Goal: Information Seeking & Learning: Compare options

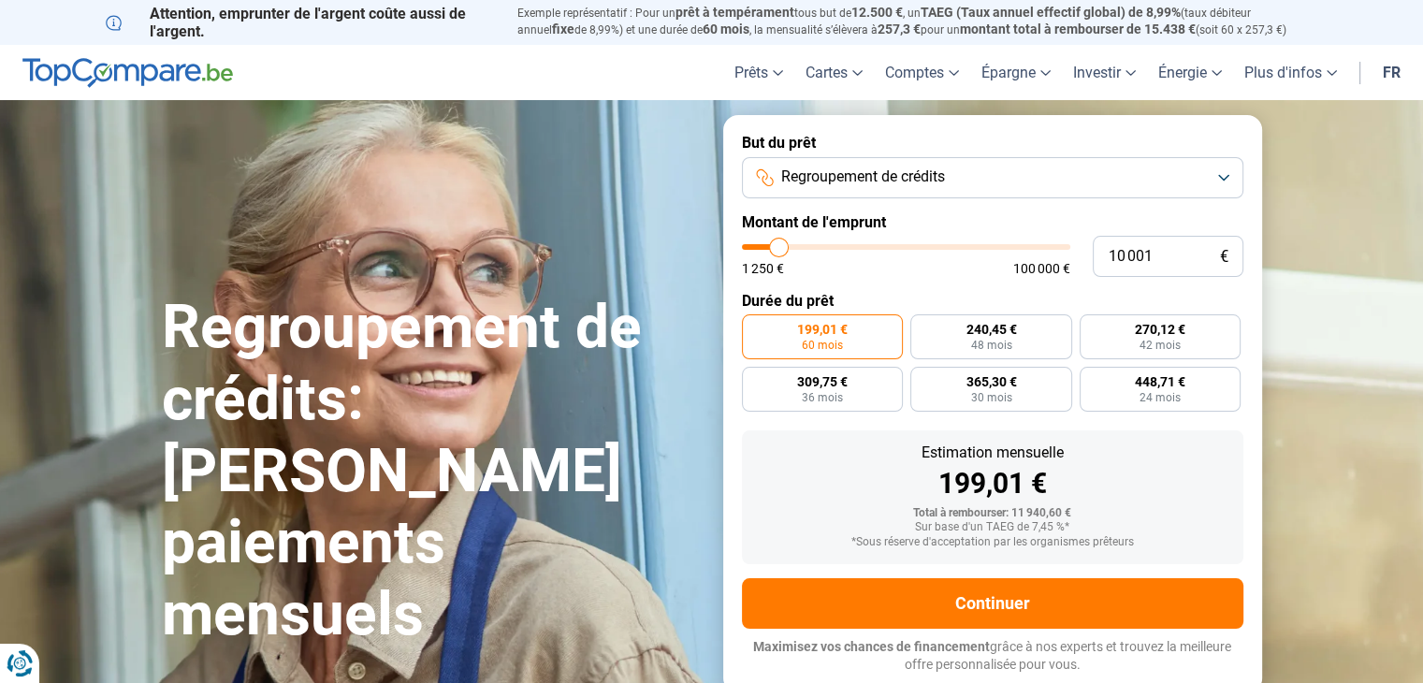
type input "11 500"
type input "11500"
type input "13 500"
type input "13500"
type input "18 000"
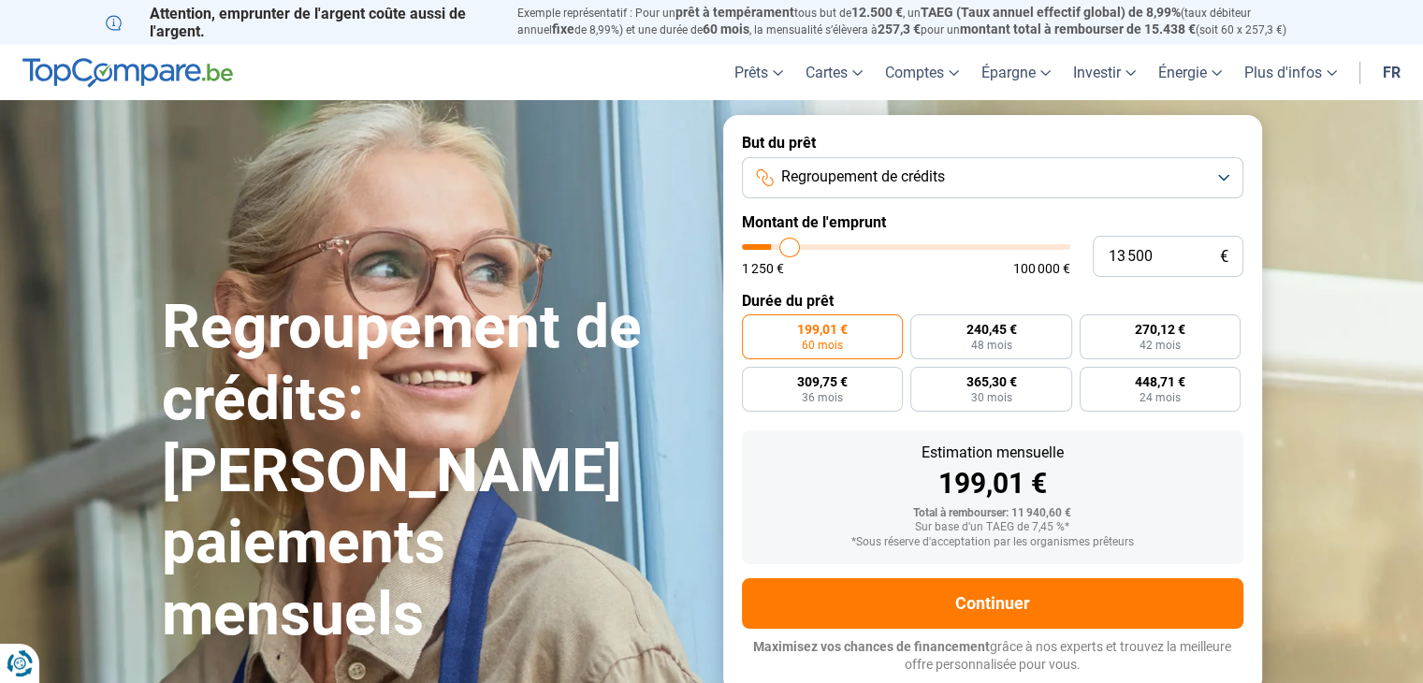
type input "18000"
type input "22 250"
type input "22250"
type input "29 750"
type input "29750"
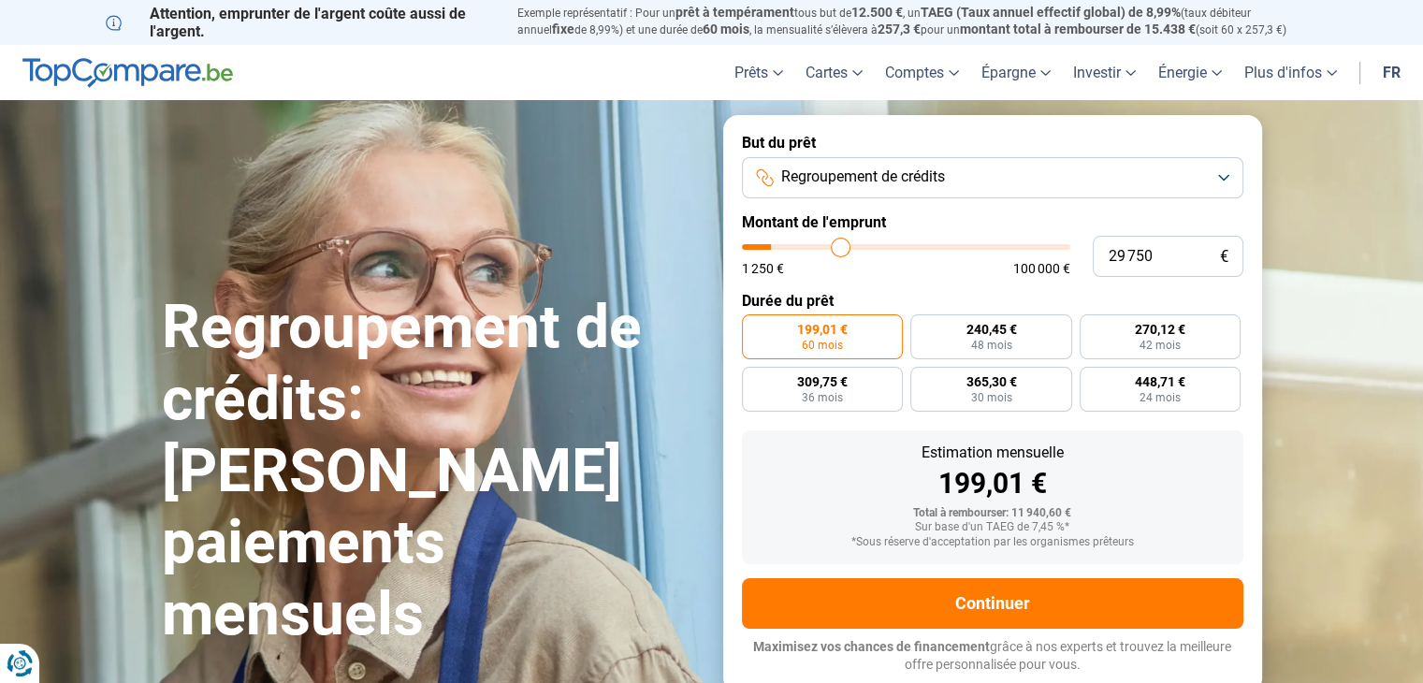
type input "32 000"
type input "32000"
type input "33 500"
type input "33500"
type input "33 250"
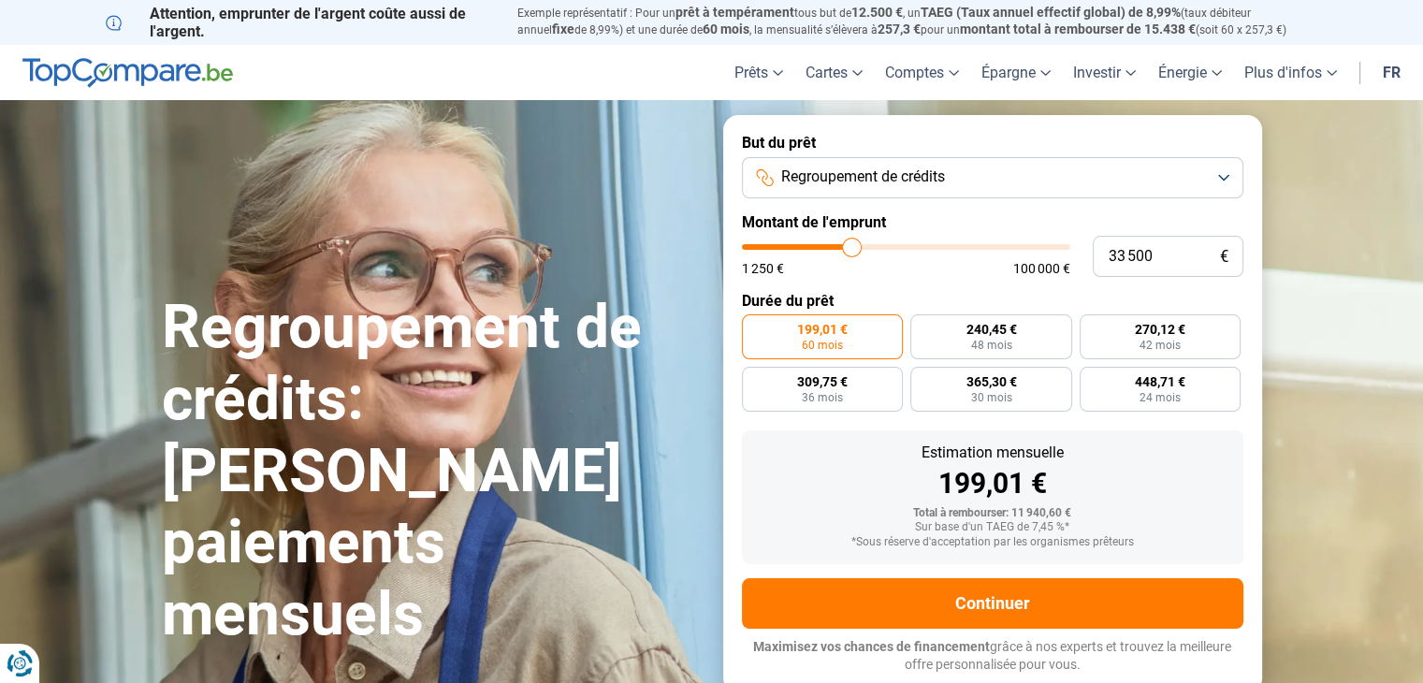
type input "33250"
type input "32 250"
type input "32250"
type input "31 500"
type input "31500"
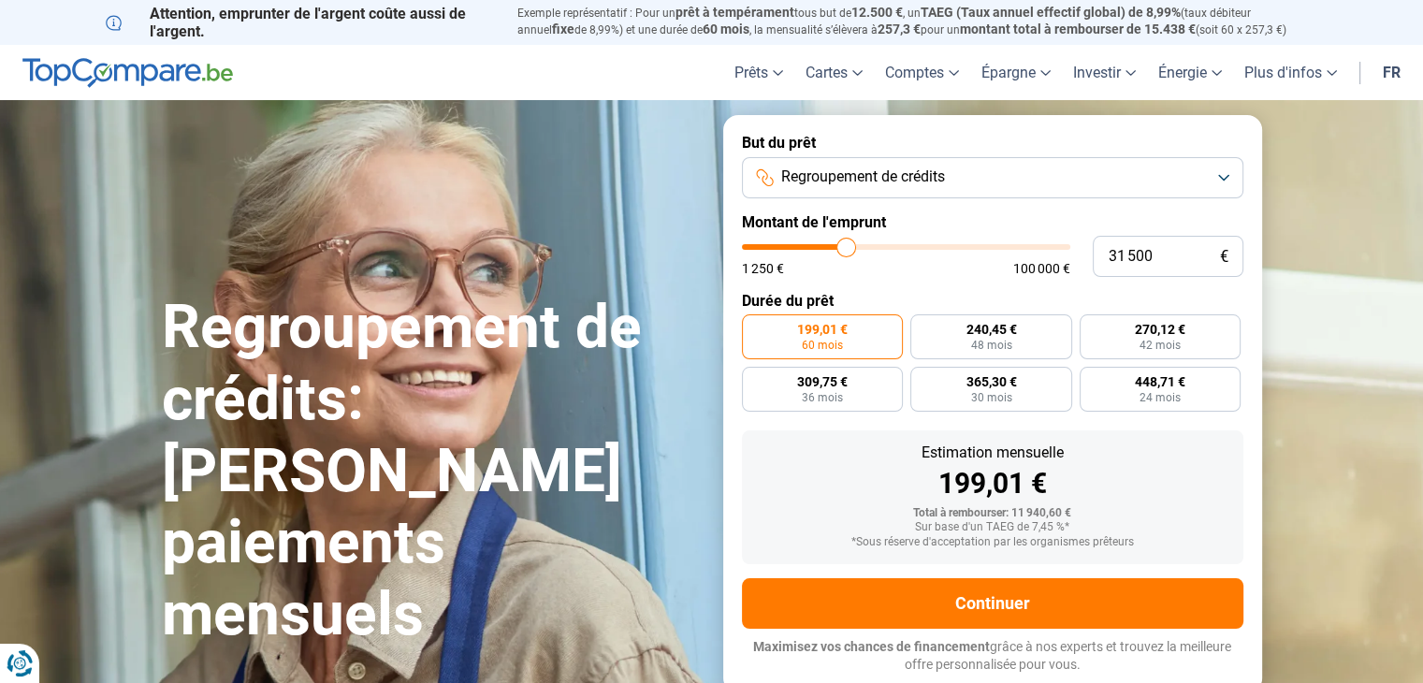
type input "31 250"
type input "31250"
type input "30 750"
type input "30750"
type input "30 250"
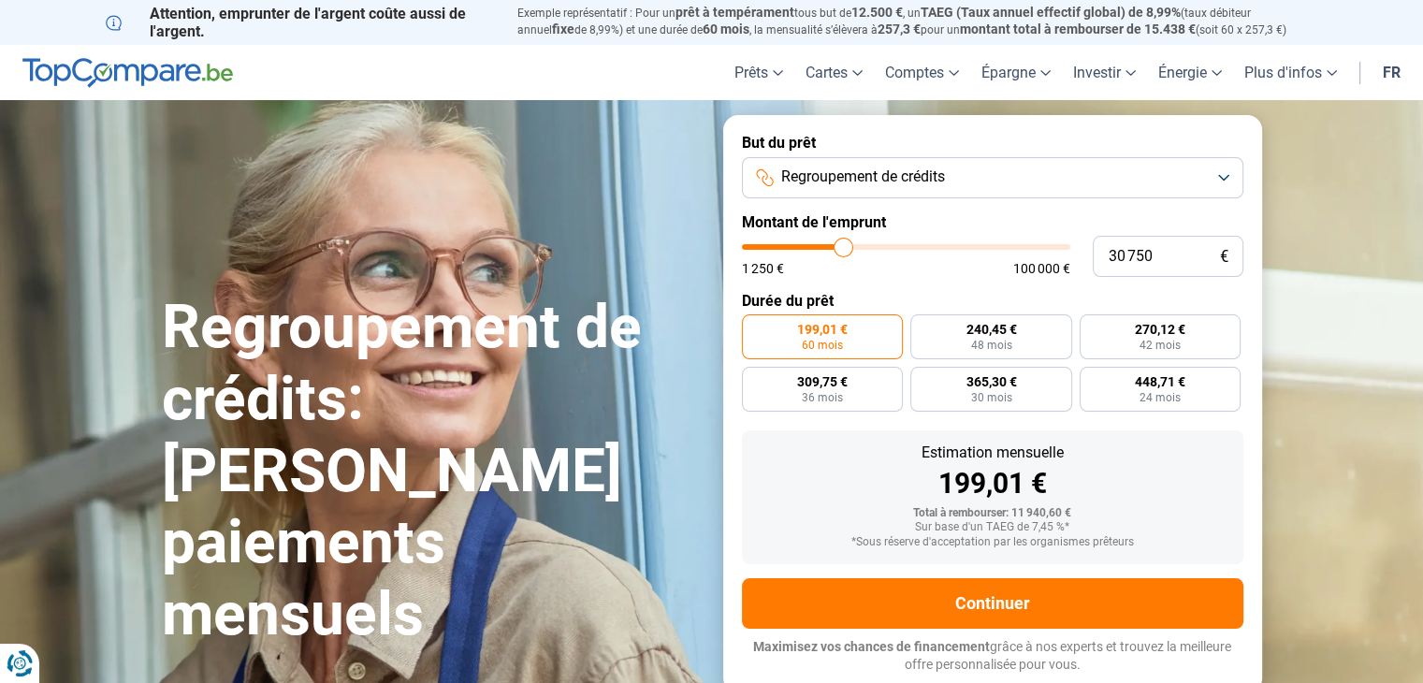
type input "30250"
type input "29 750"
type input "29750"
type input "29 500"
type input "29500"
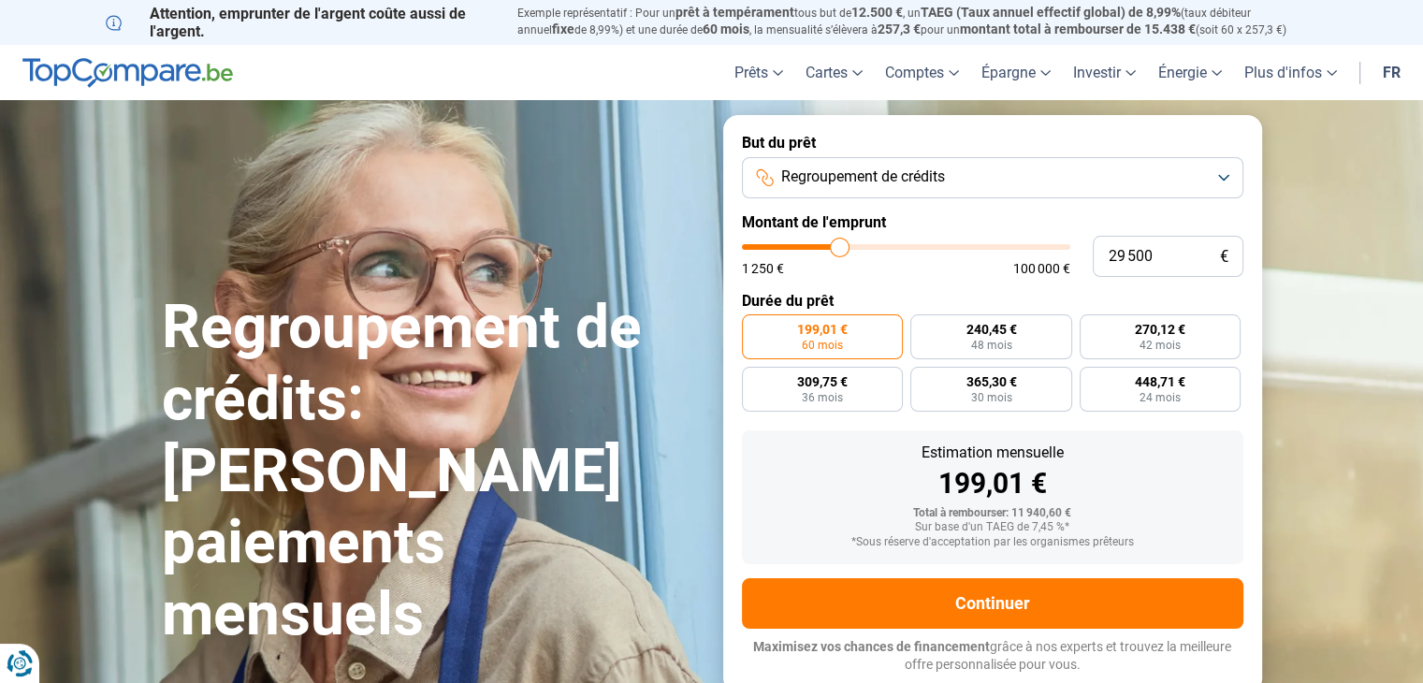
type input "28 750"
type input "28750"
type input "28 000"
type input "28000"
type input "27 750"
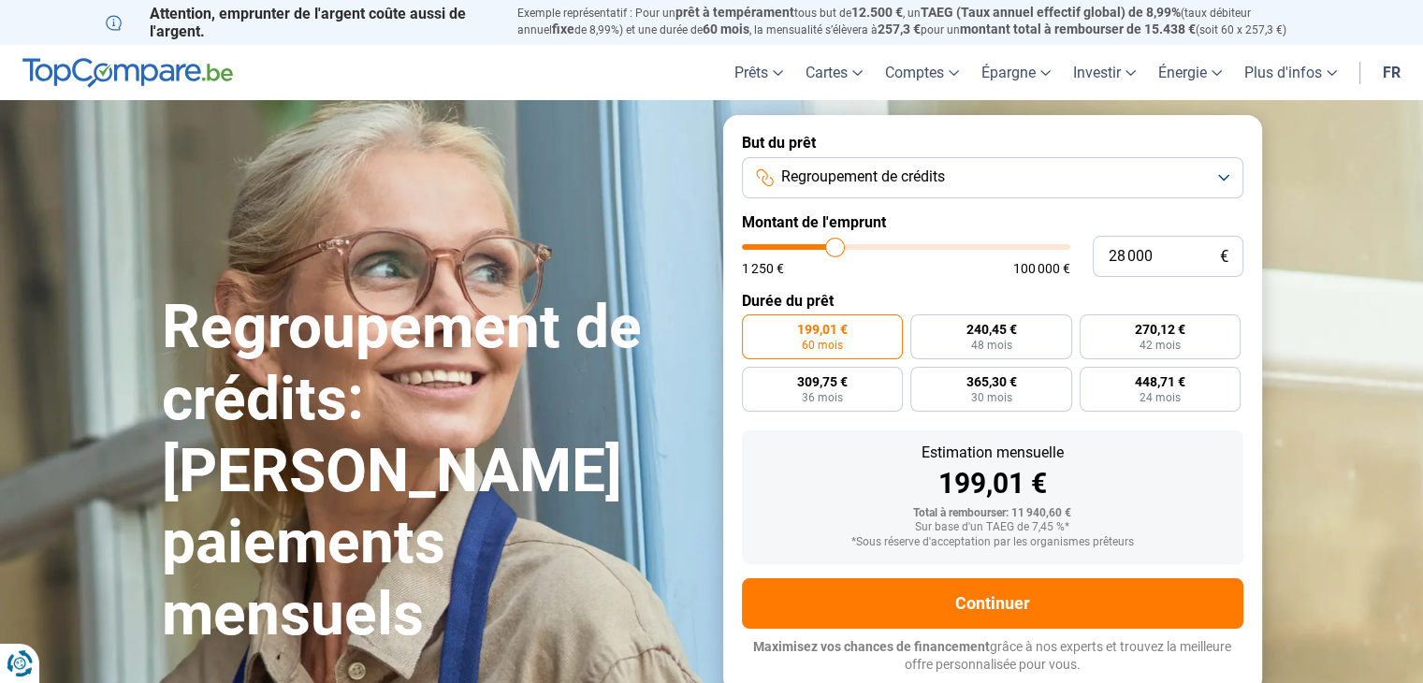
type input "27750"
type input "27 500"
type input "27500"
type input "26 750"
type input "26750"
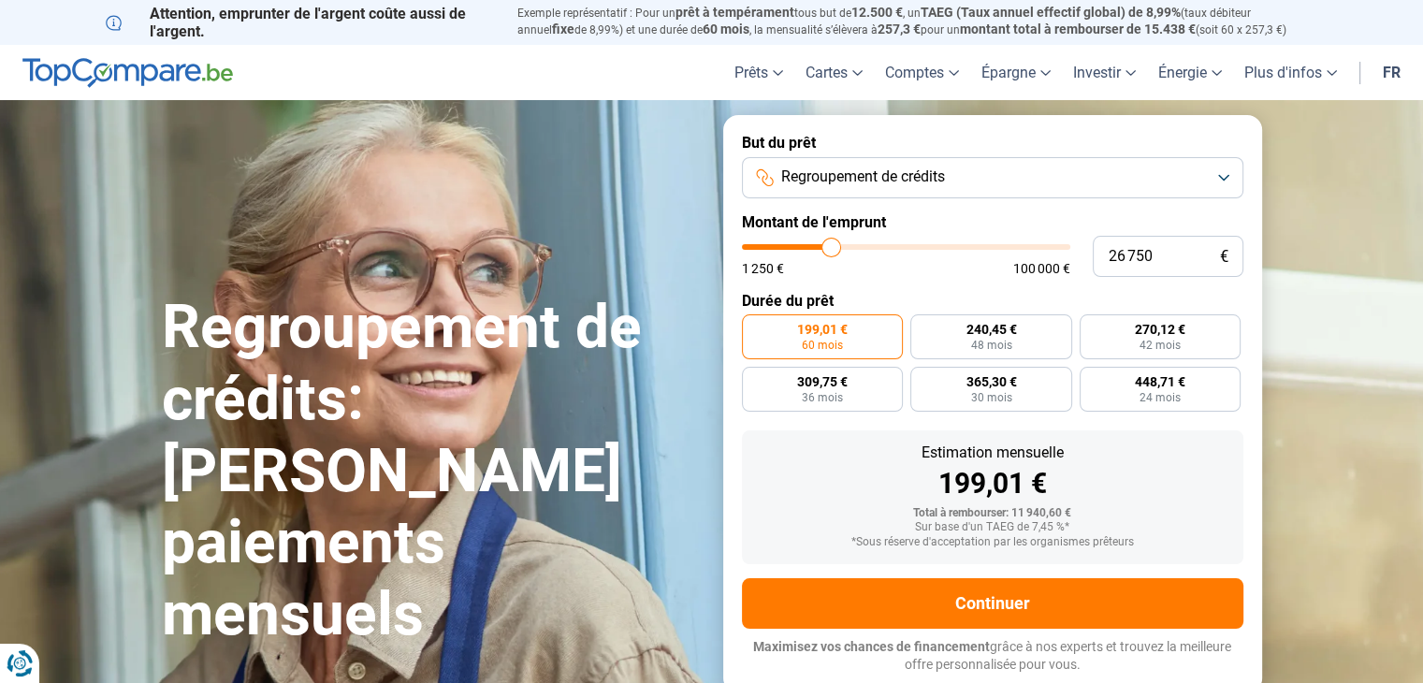
type input "25 750"
type input "25750"
type input "25 250"
type input "25250"
type input "24 000"
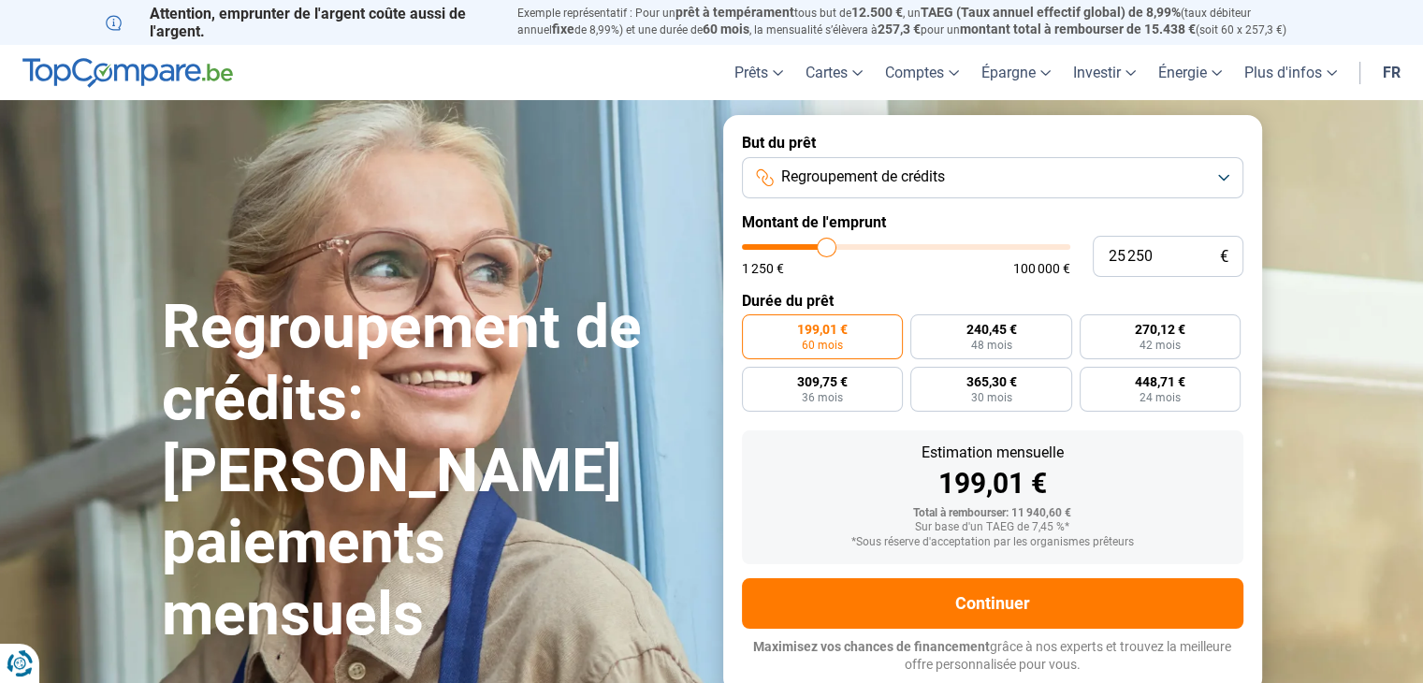
type input "24000"
type input "23 750"
type input "23750"
type input "23 250"
type input "23250"
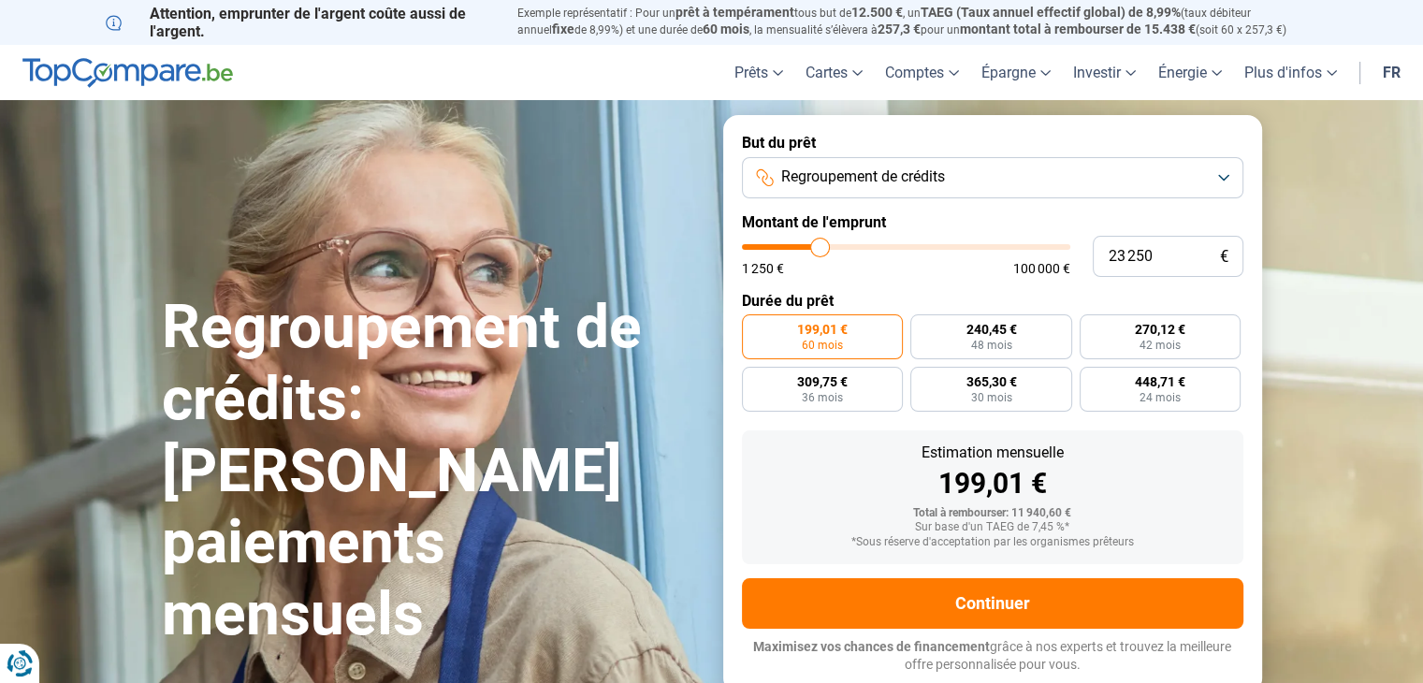
type input "22 750"
type input "22750"
type input "22 500"
type input "22500"
type input "22 000"
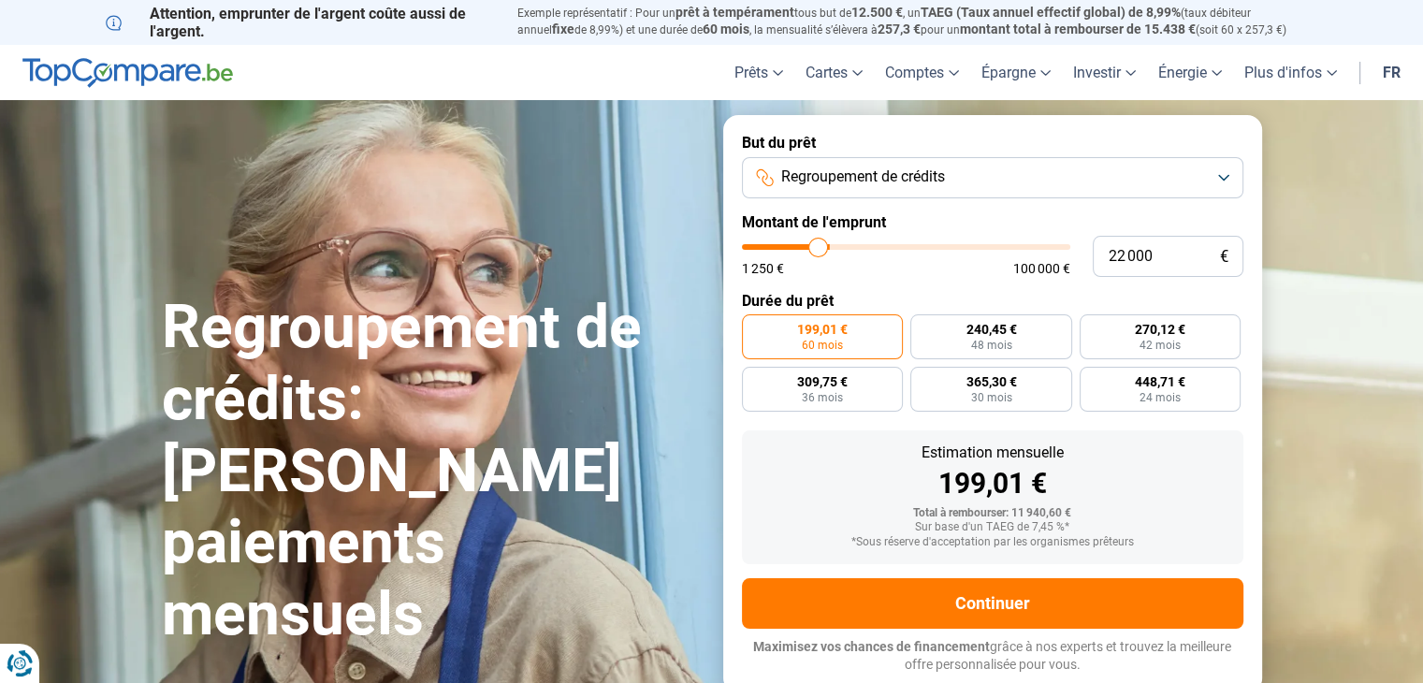
type input "22000"
type input "21 250"
type input "21250"
type input "20 750"
drag, startPoint x: 779, startPoint y: 246, endPoint x: 812, endPoint y: 244, distance: 32.8
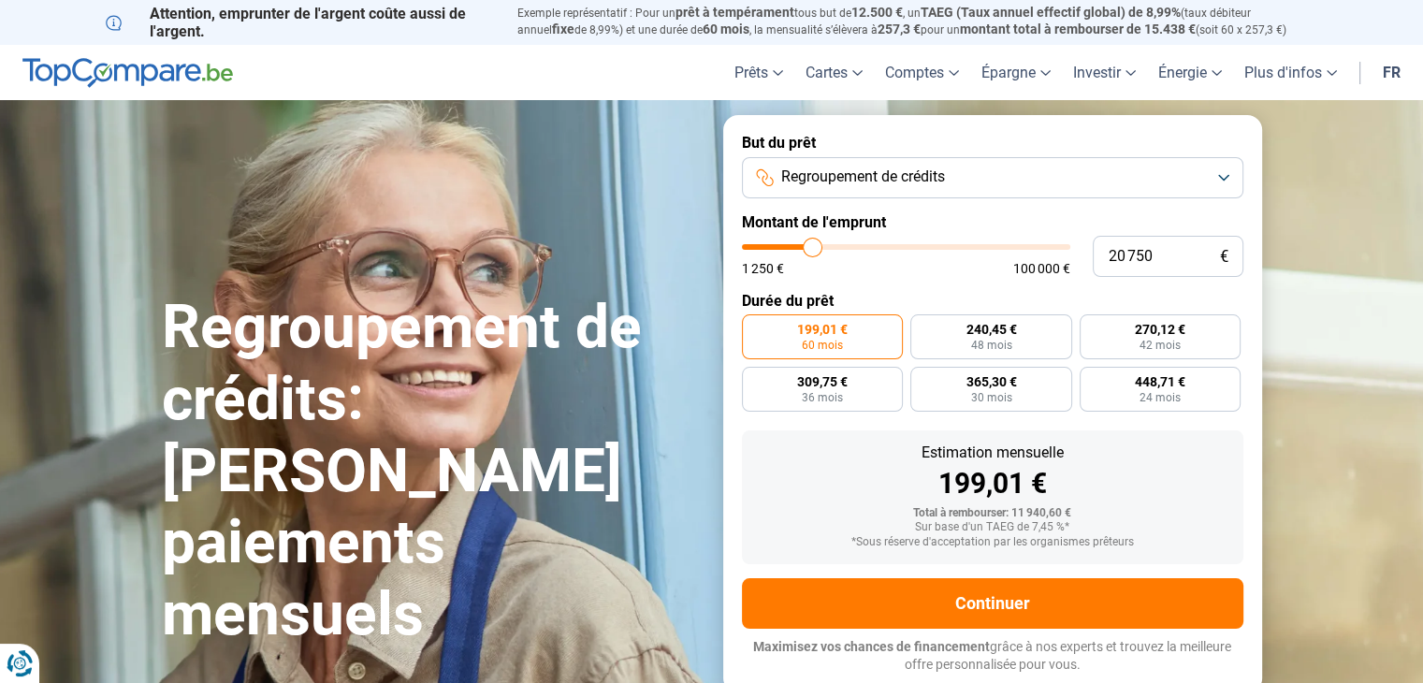
type input "20750"
click at [812, 244] on input "range" at bounding box center [906, 247] width 328 height 6
radio input "false"
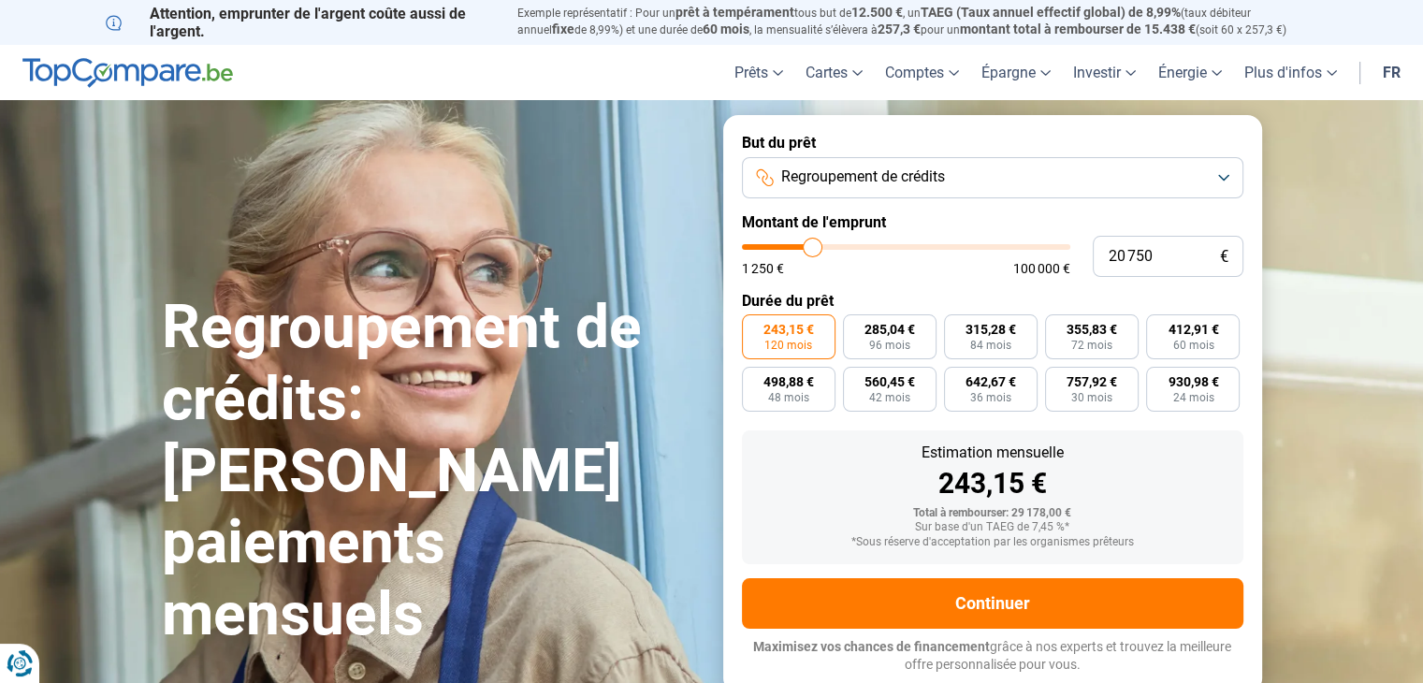
type input "20 000"
type input "20000"
type input "19 750"
type input "19750"
type input "19 500"
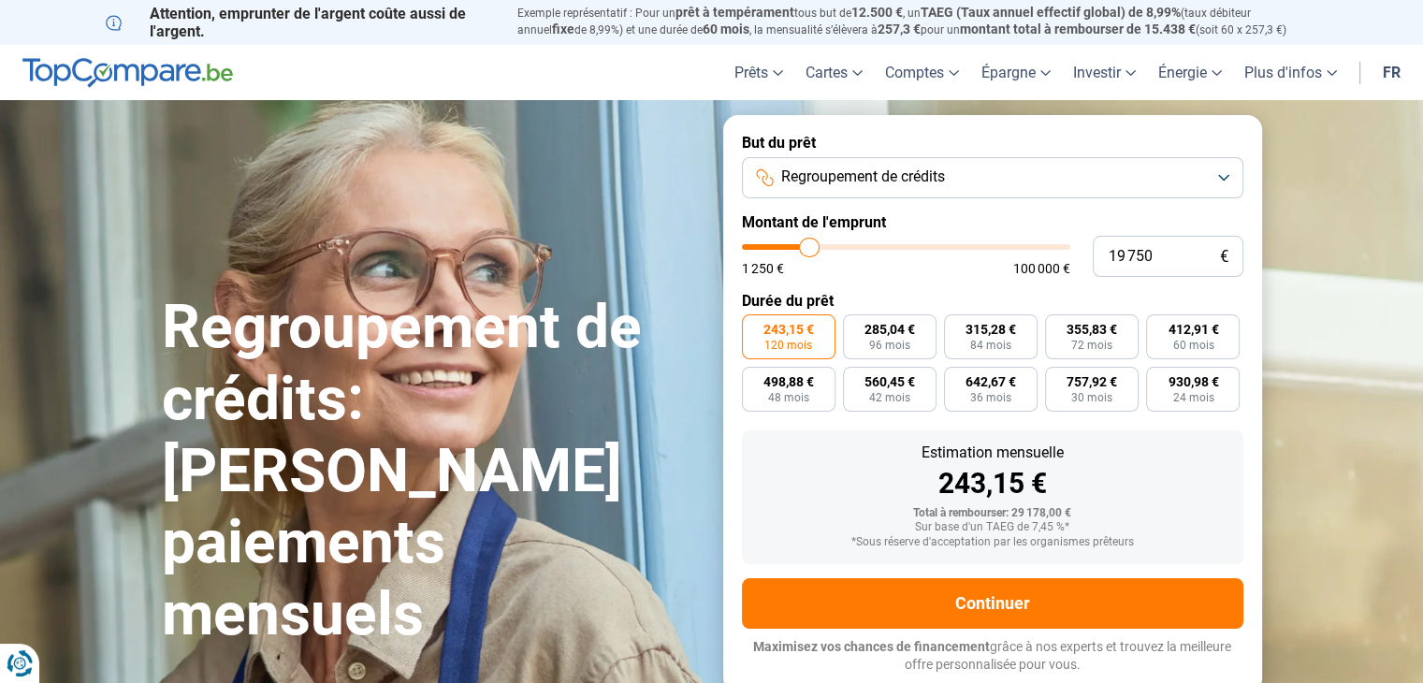
type input "19500"
type input "19 000"
type input "19000"
type input "18 750"
type input "18750"
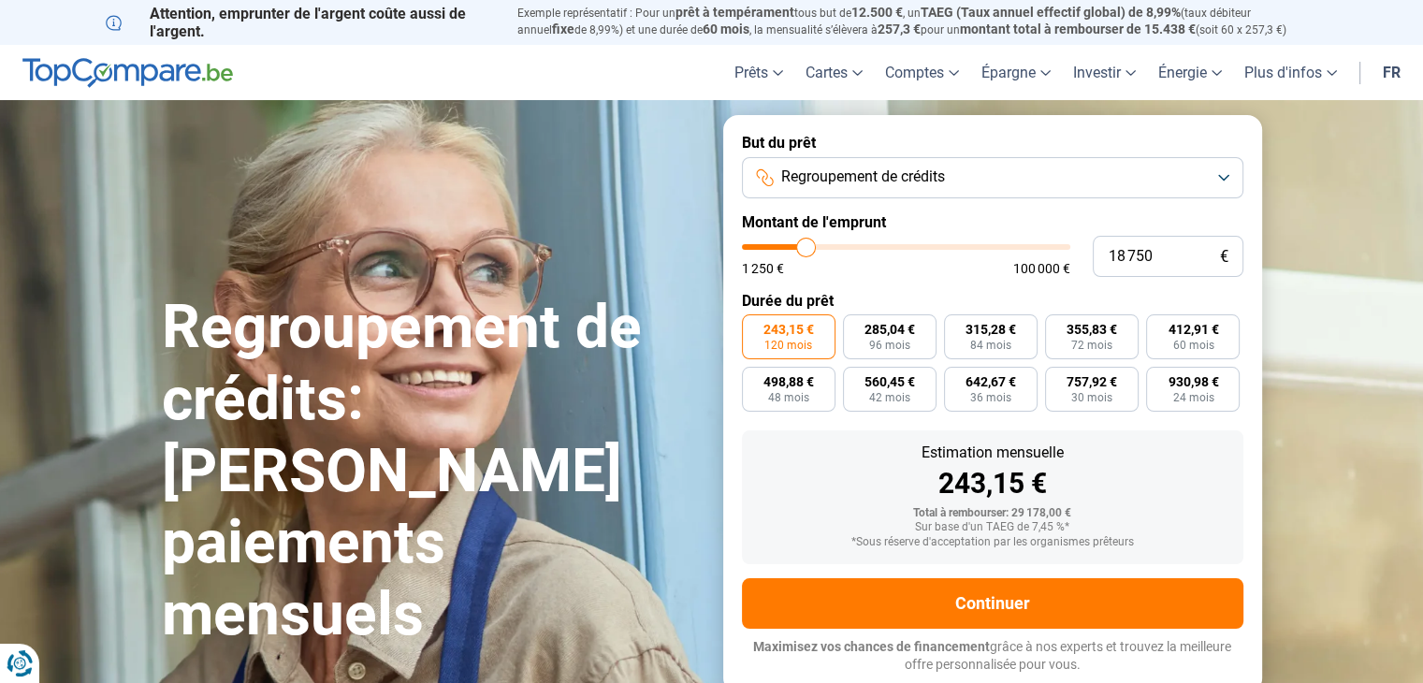
type input "18 500"
type input "18500"
type input "18 000"
type input "18000"
type input "17 500"
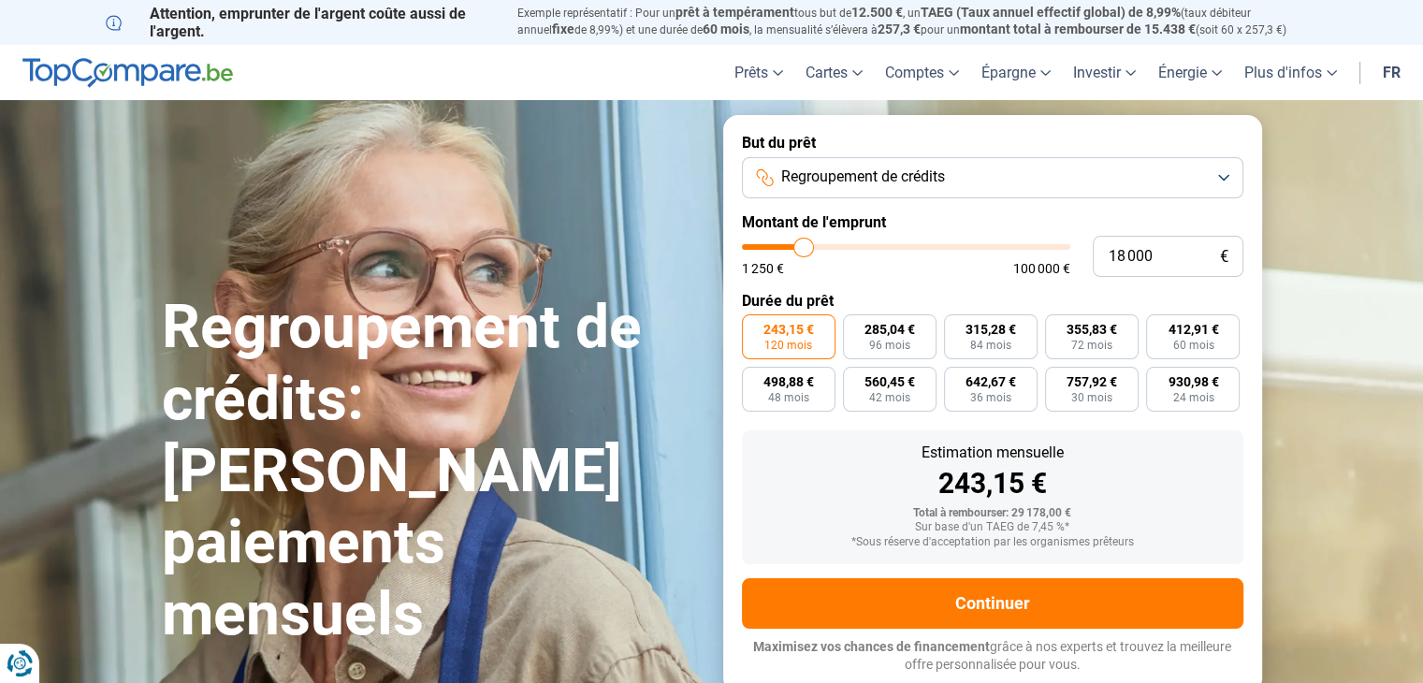
type input "17500"
type input "17 250"
type input "17250"
type input "16 750"
type input "16750"
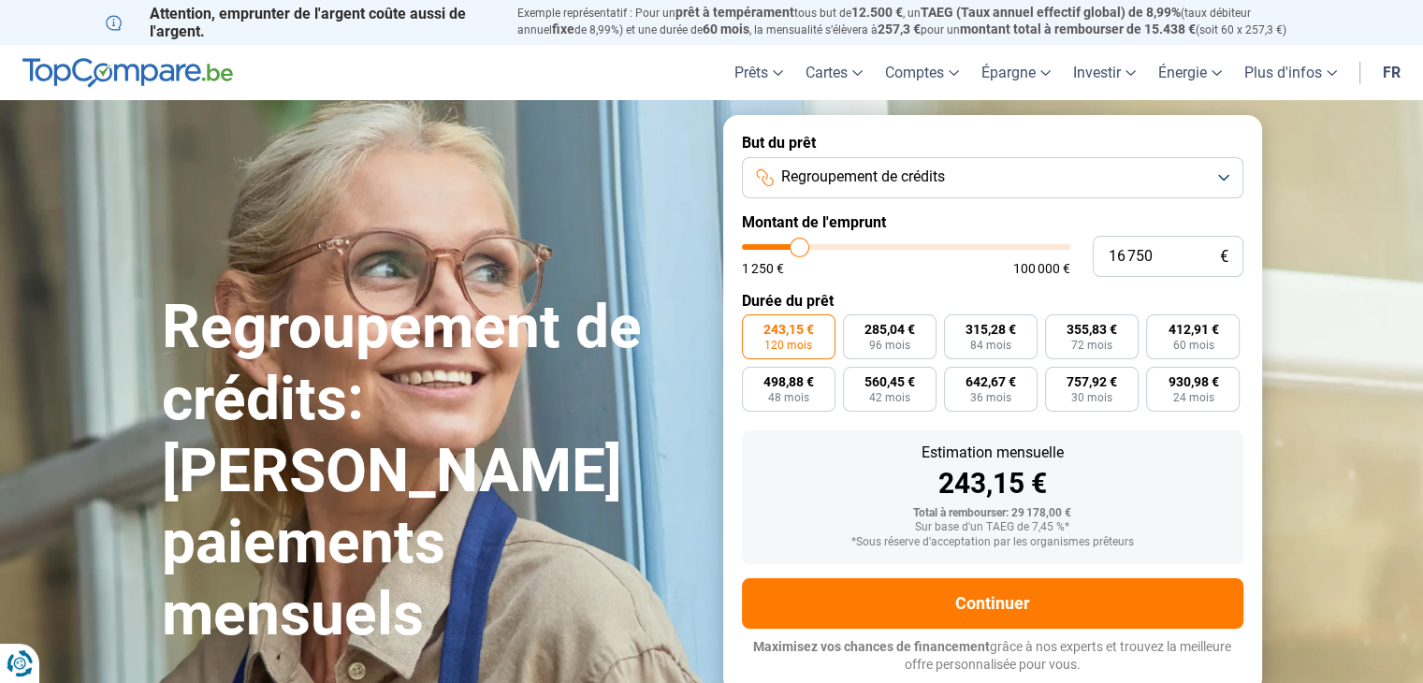
type input "16 250"
type input "16250"
type input "15 250"
type input "15250"
type input "14 750"
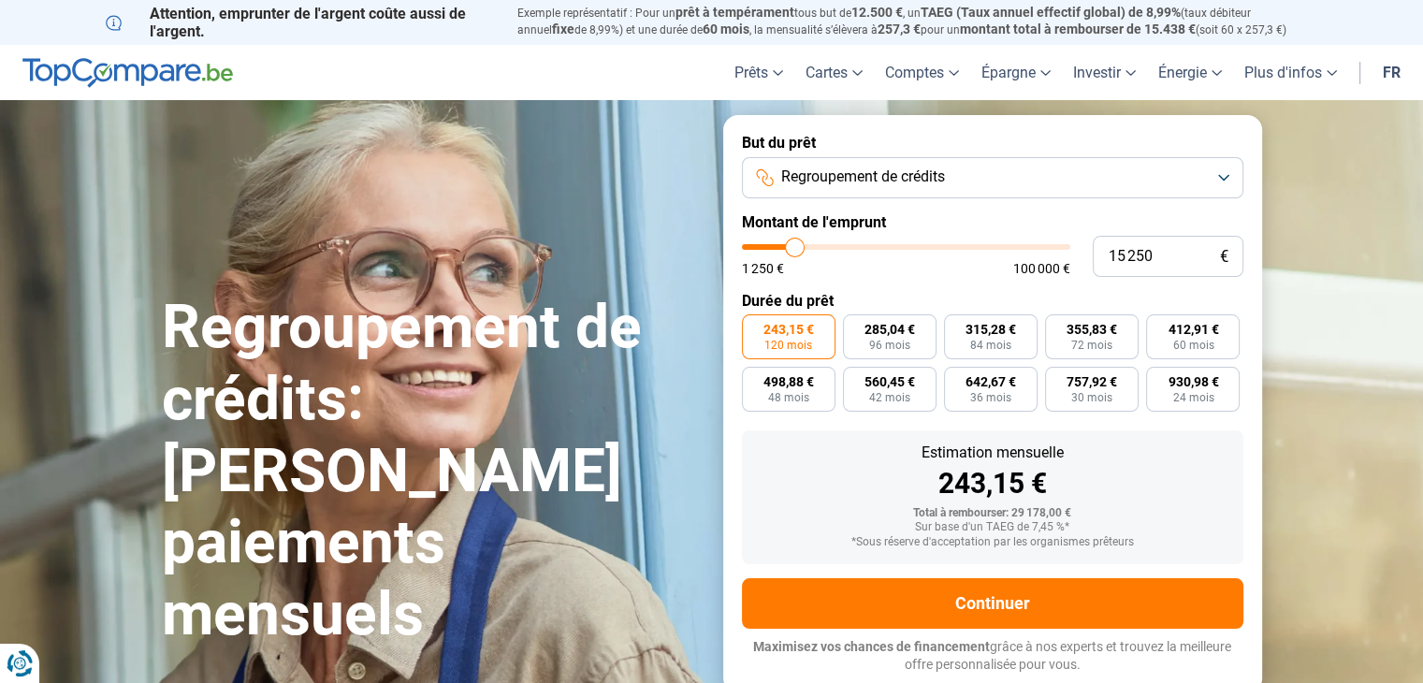
type input "14750"
type input "14 500"
type input "14500"
type input "14 250"
type input "14250"
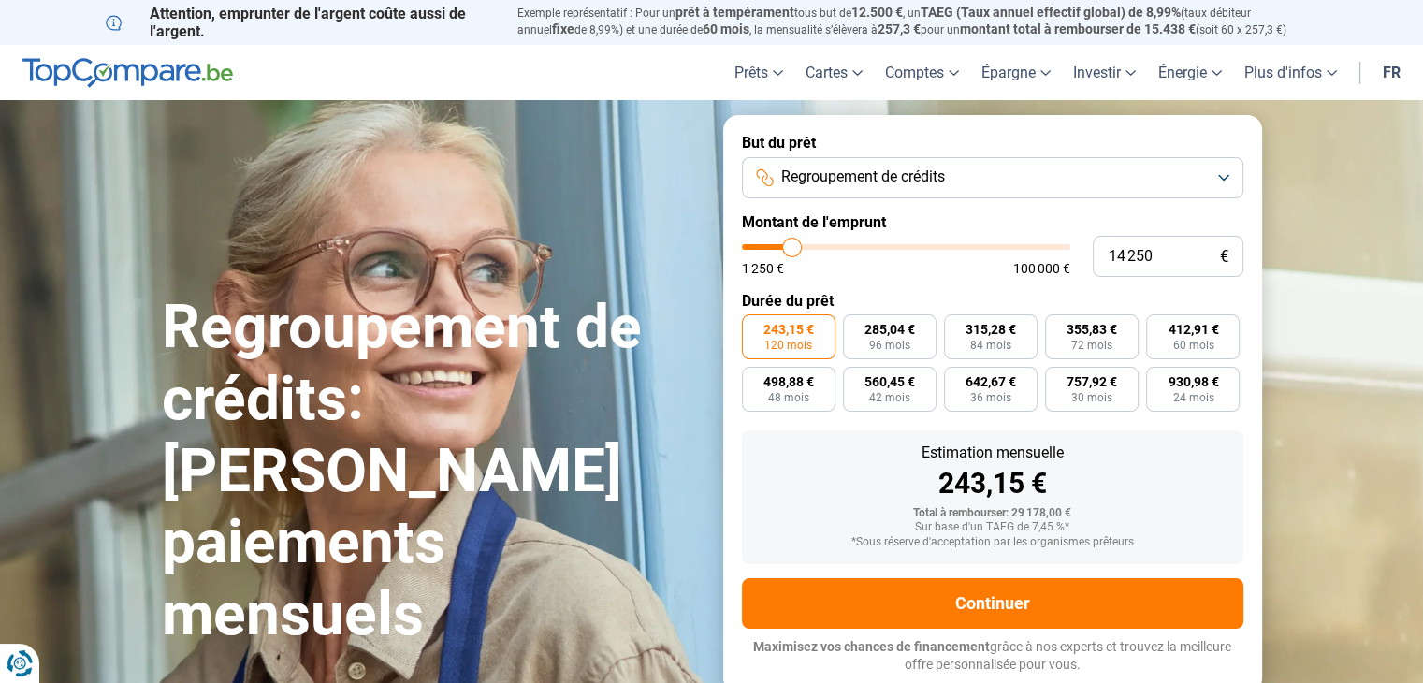
type input "14 000"
drag, startPoint x: 812, startPoint y: 244, endPoint x: 791, endPoint y: 252, distance: 21.9
type input "14000"
click at [791, 250] on input "range" at bounding box center [906, 247] width 328 height 6
radio input "true"
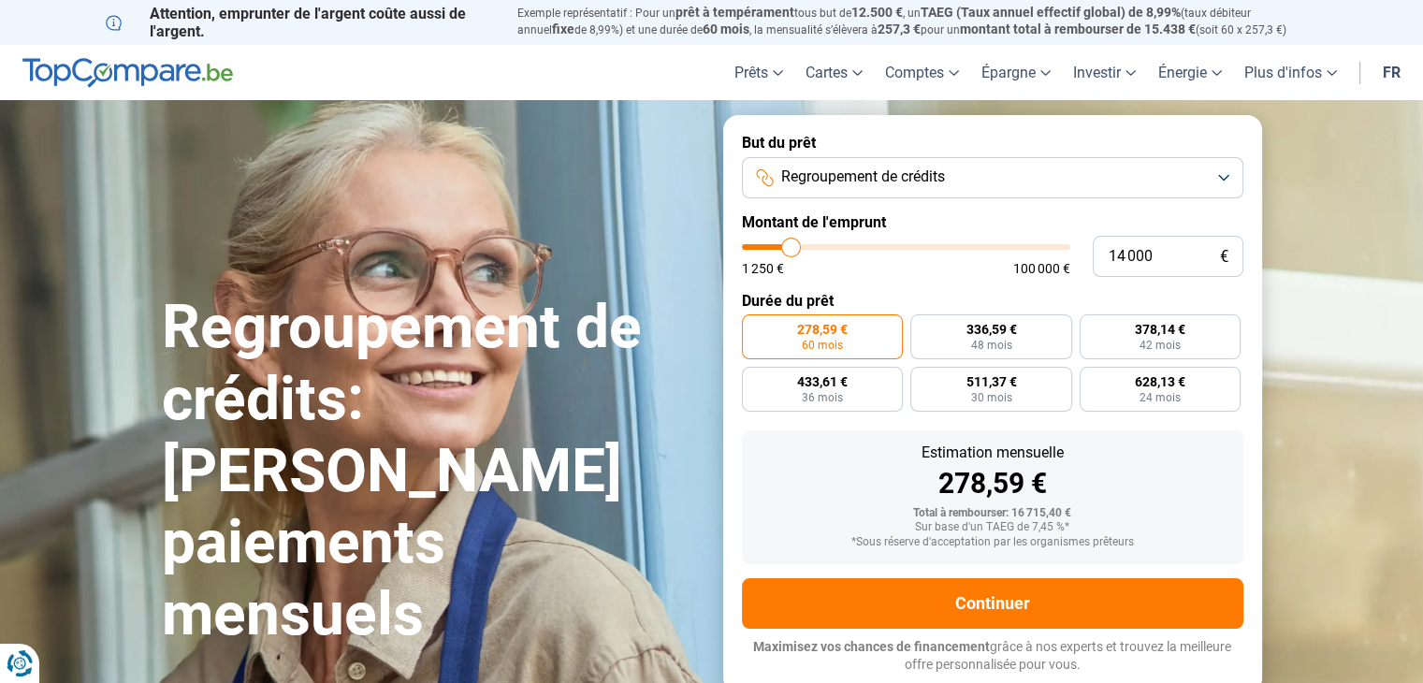
type input "13 250"
type input "13250"
type input "12 750"
type input "12750"
type input "12 500"
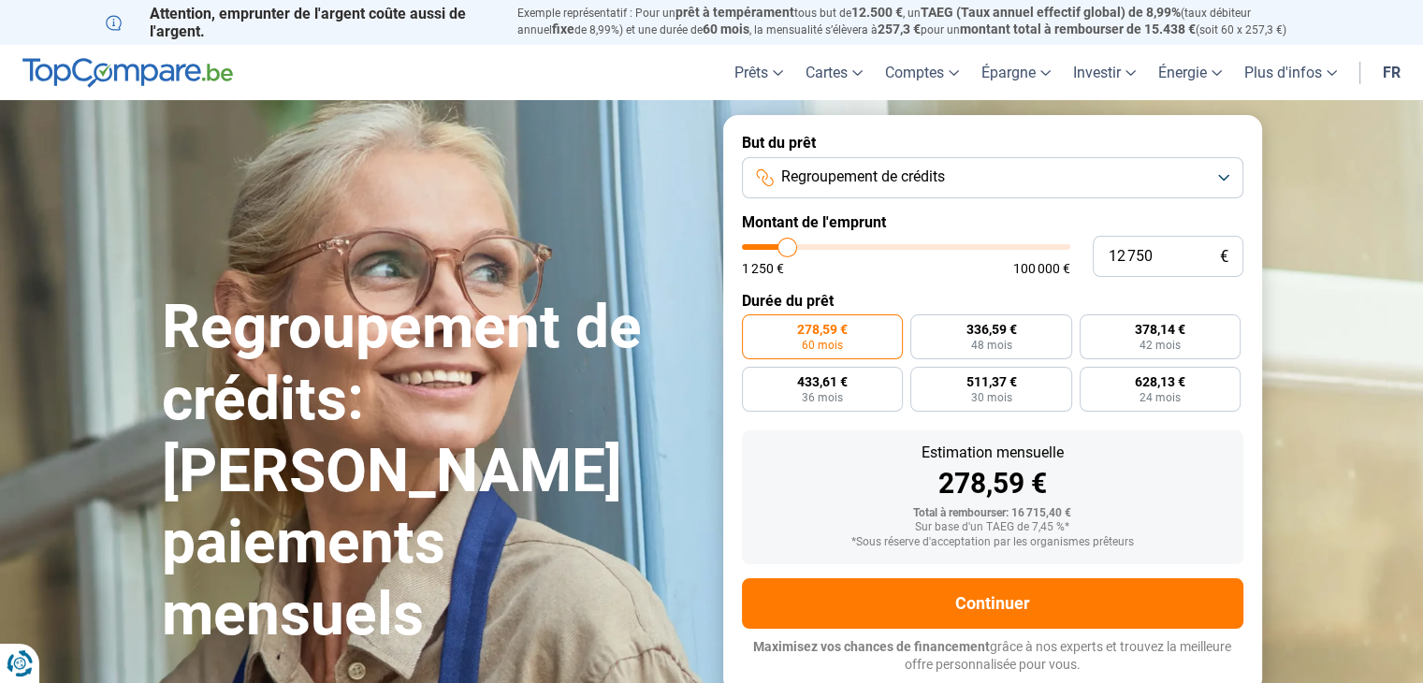
type input "12500"
type input "12 000"
type input "12000"
type input "11 750"
type input "11750"
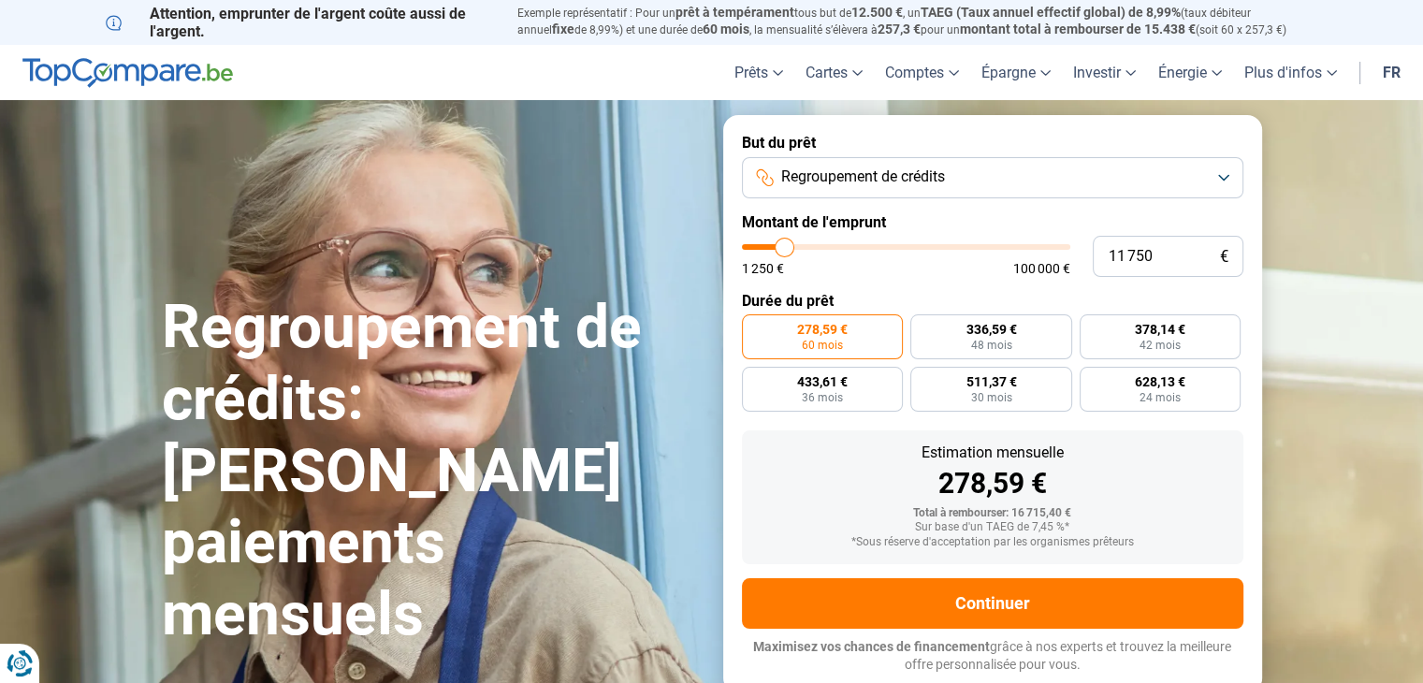
type input "11 250"
type input "11250"
type input "11 000"
type input "11000"
type input "10 750"
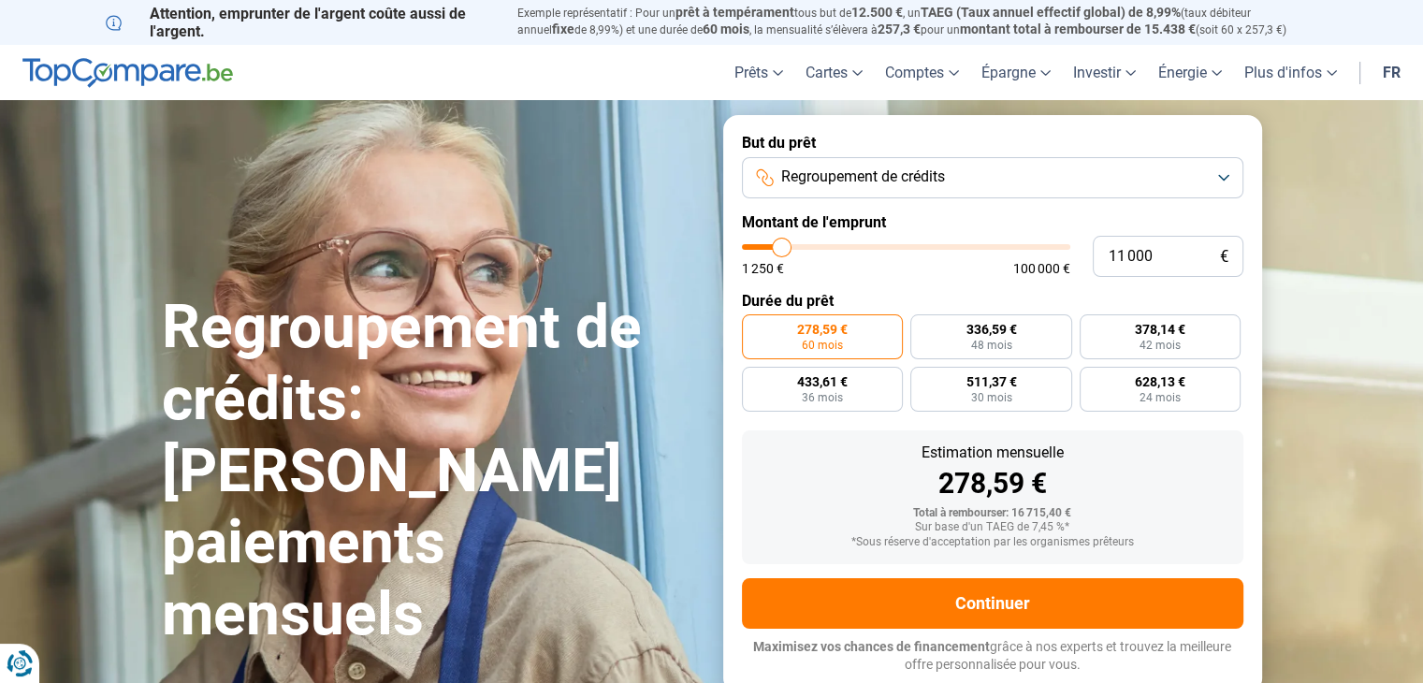
type input "10750"
type input "10 500"
type input "10500"
type input "10 000"
type input "10000"
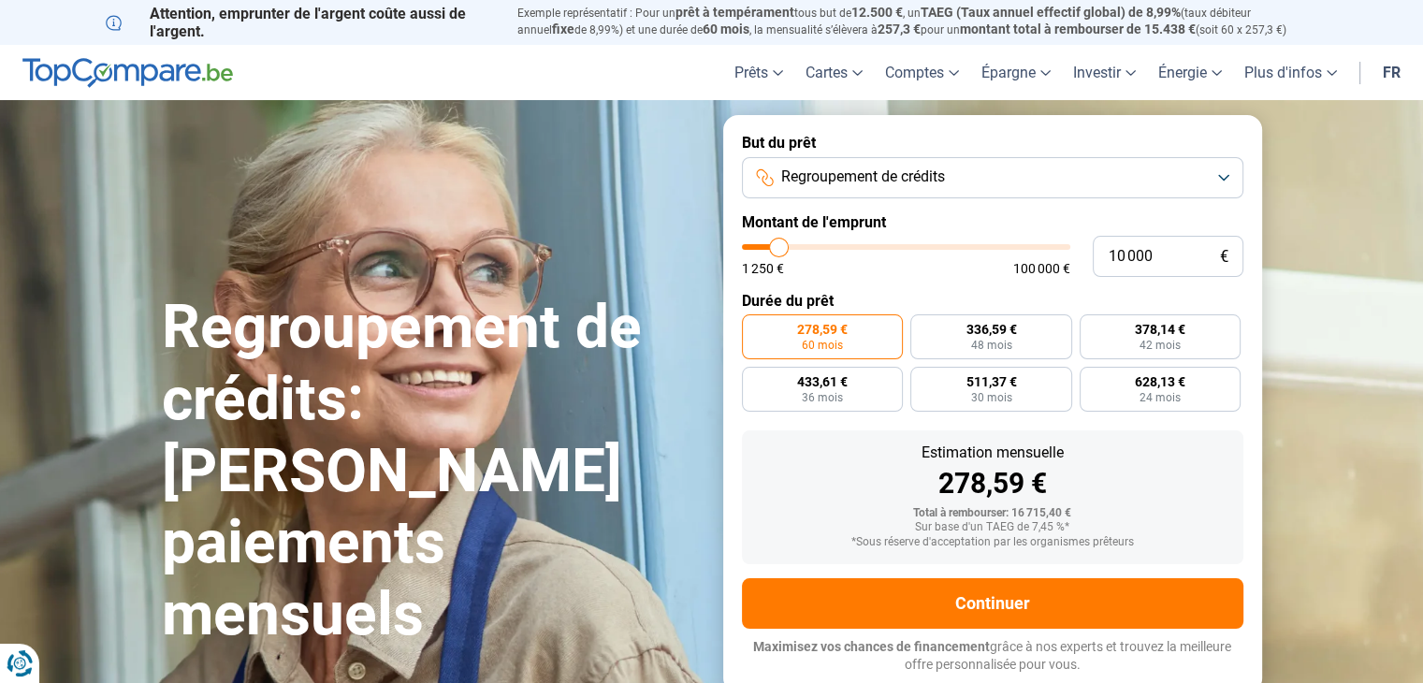
type input "9 750"
type input "9750"
type input "9 250"
type input "9250"
type input "8 500"
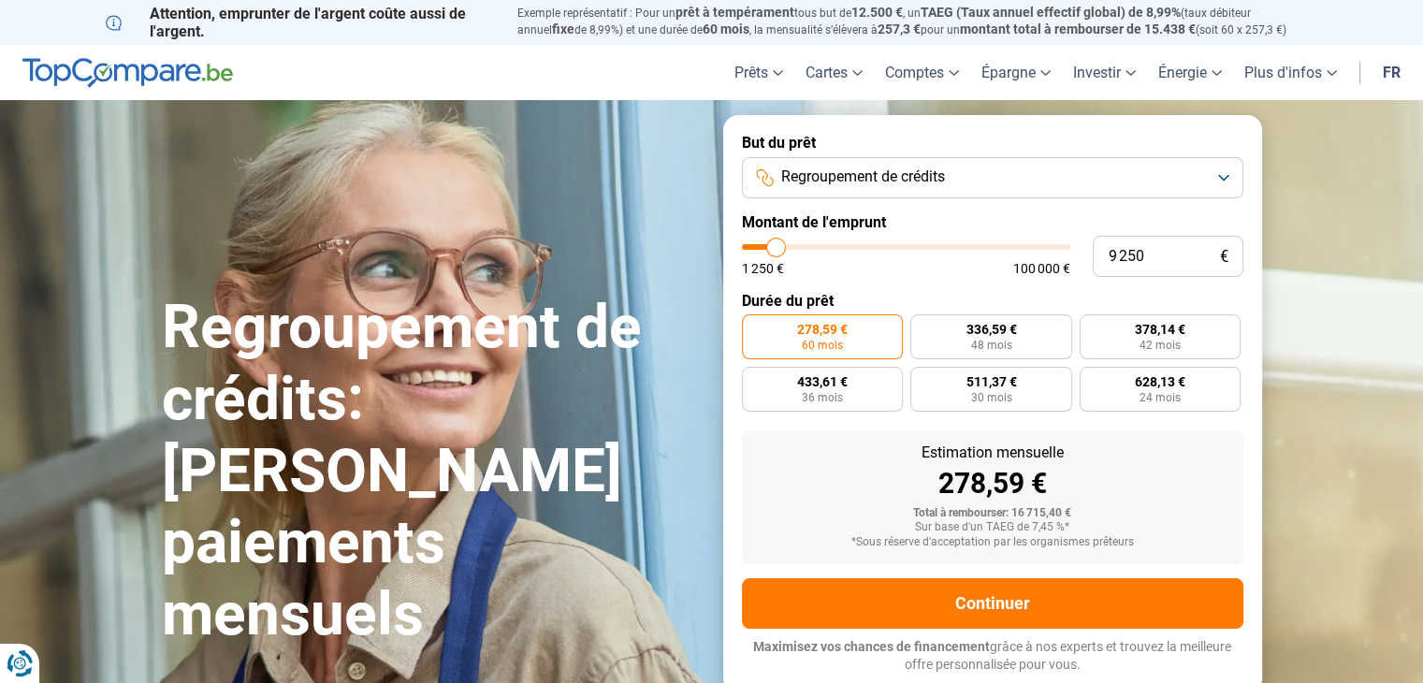
type input "8500"
type input "7 250"
type input "7250"
type input "5 750"
type input "5750"
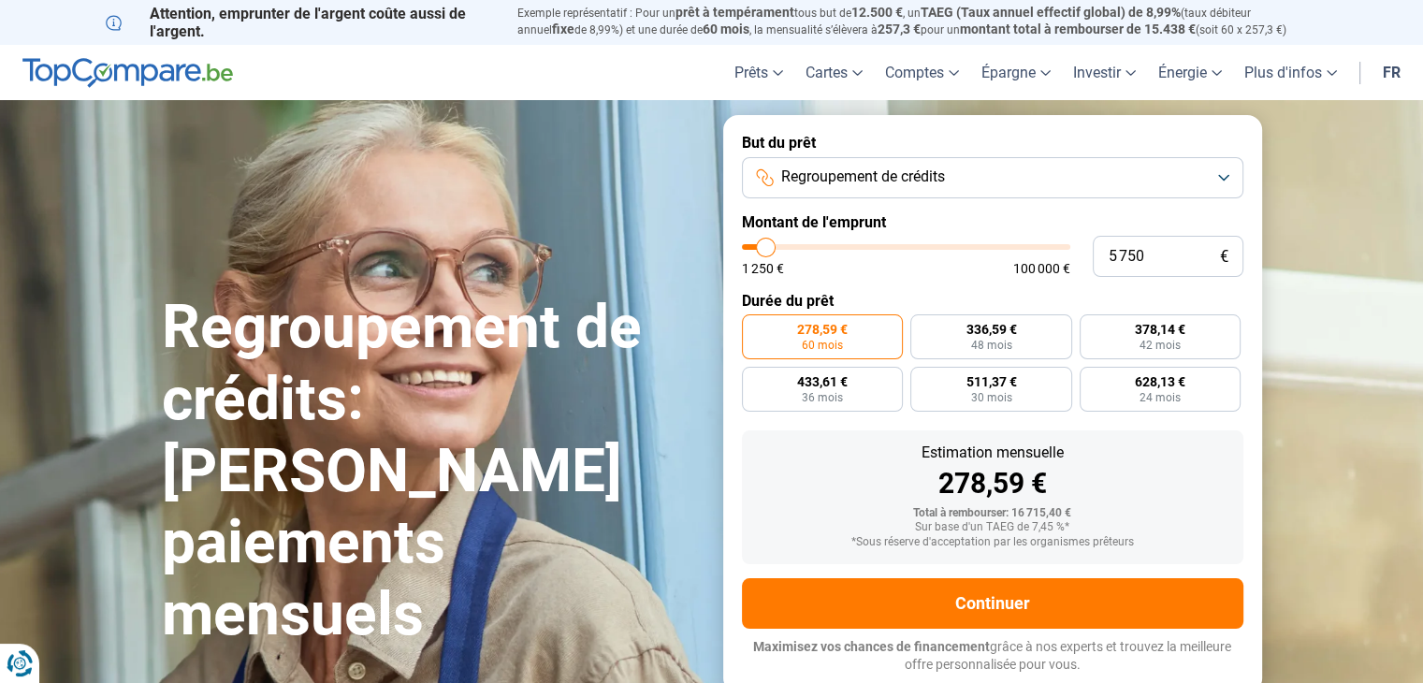
type input "5 000"
type input "5000"
type input "4 750"
type input "4750"
type input "4 250"
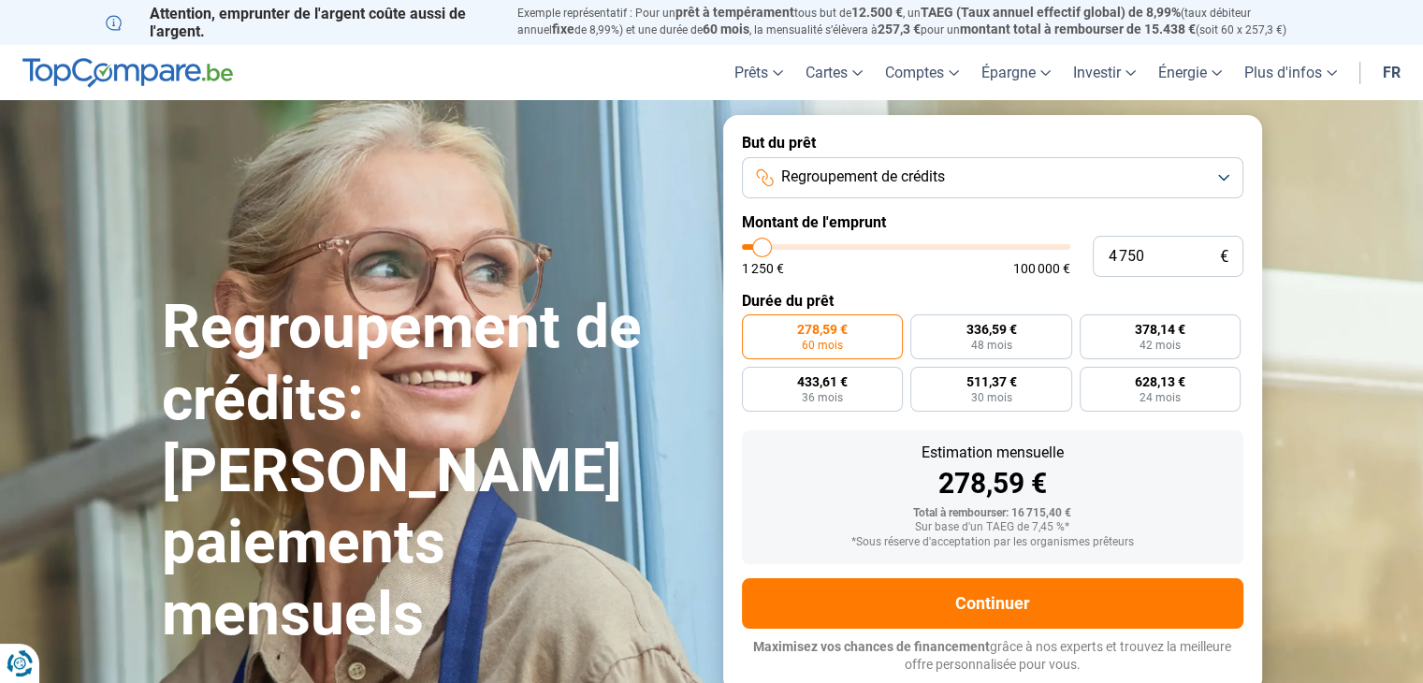
type input "4250"
type input "4 000"
type input "4000"
type input "3 750"
type input "3750"
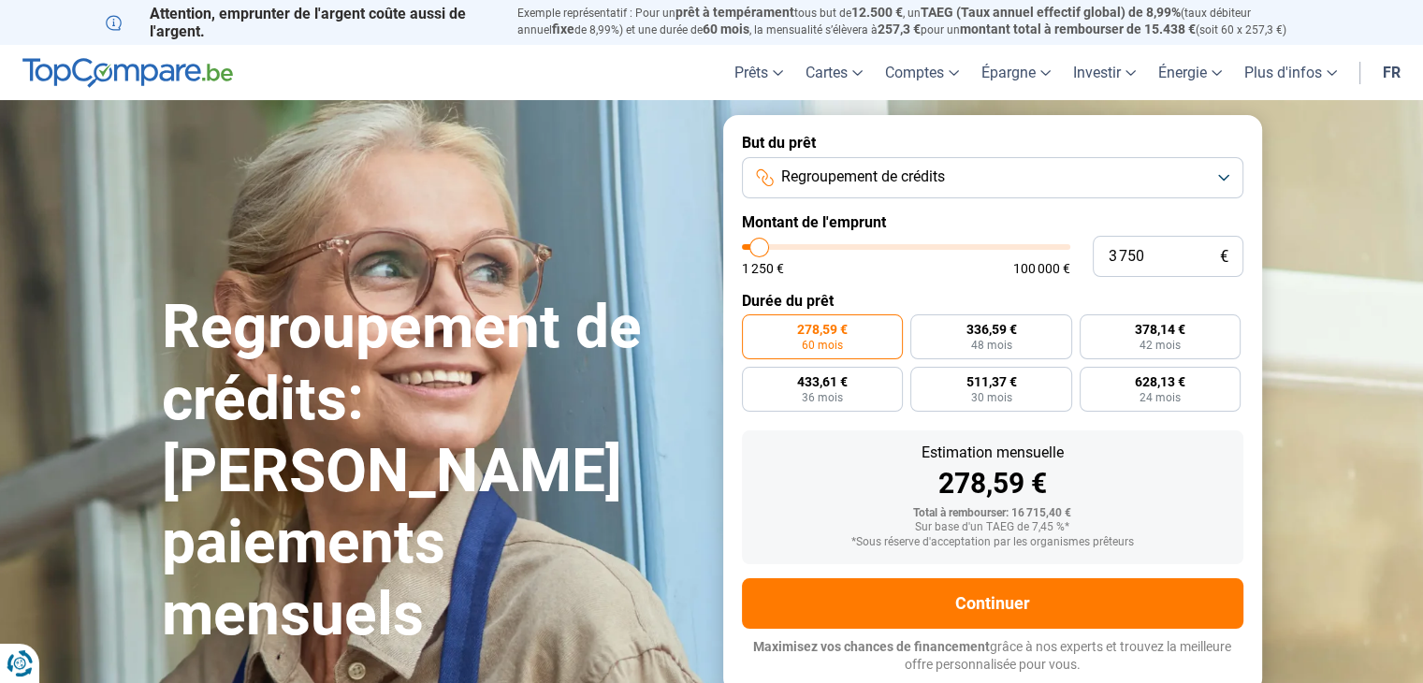
type input "2 500"
type input "2500"
type input "1 250"
type input "1250"
type input "1 500"
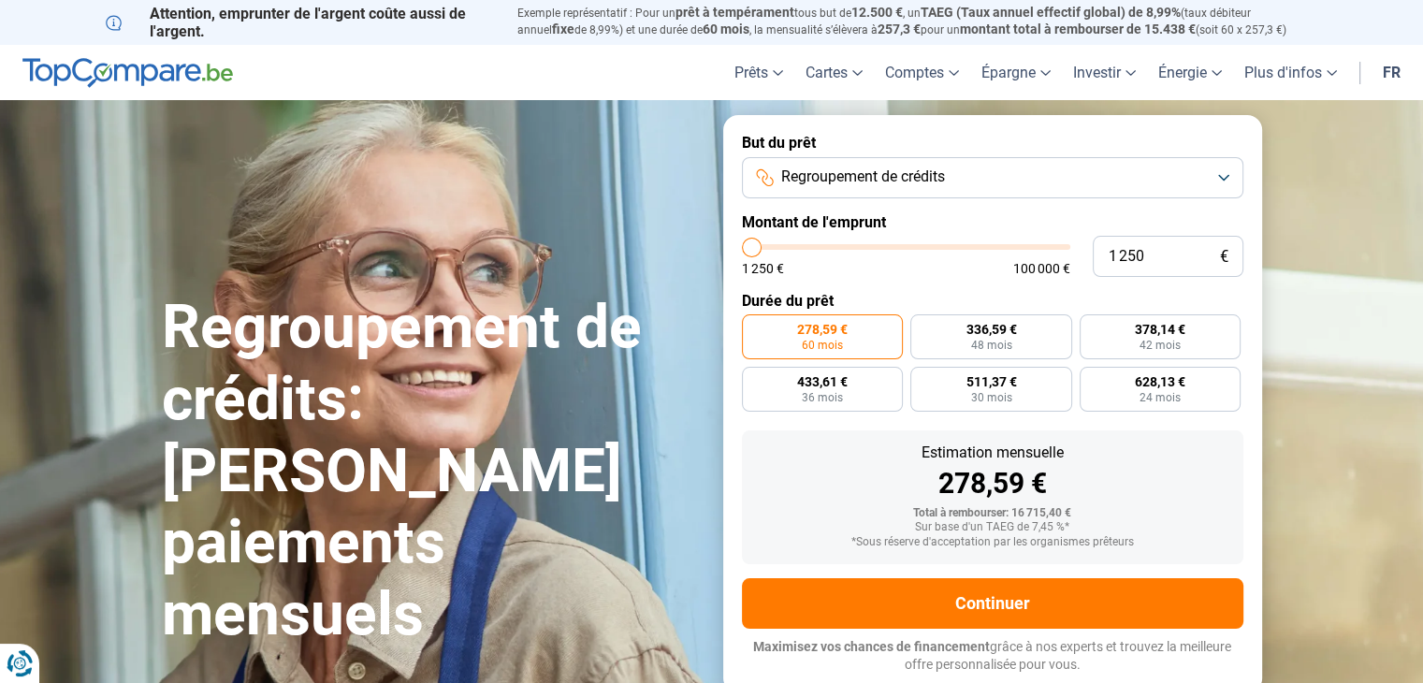
type input "1500"
type input "1 750"
type input "1750"
type input "2 000"
type input "2000"
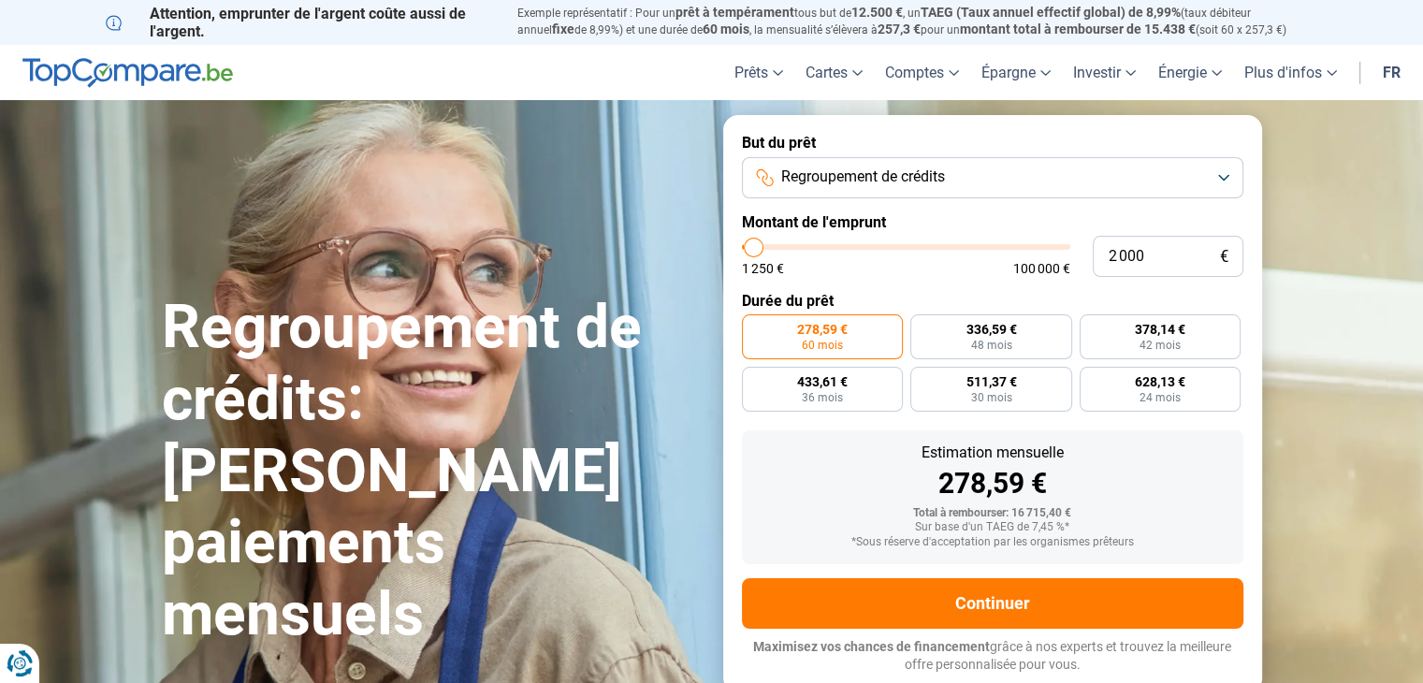
type input "2 250"
type input "2250"
type input "2 750"
type input "2750"
type input "3 000"
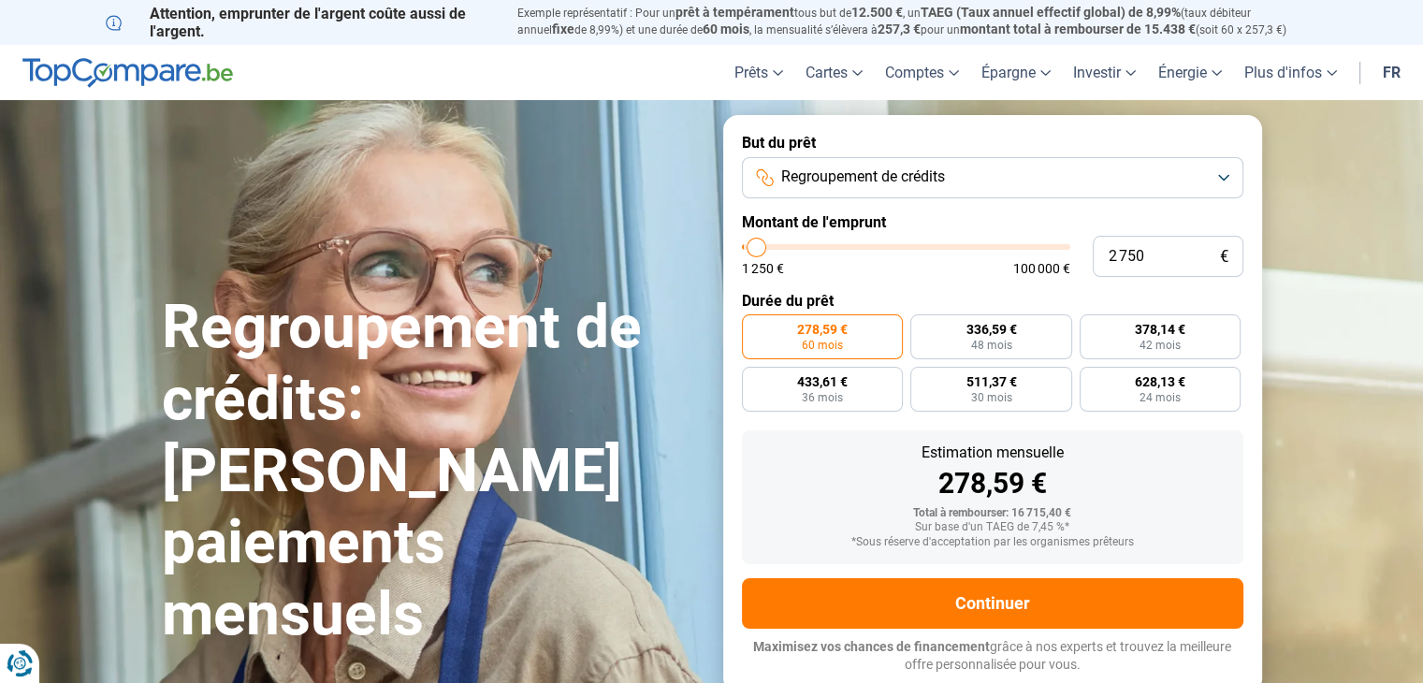
type input "3000"
type input "3 750"
type input "3750"
type input "4 250"
type input "4250"
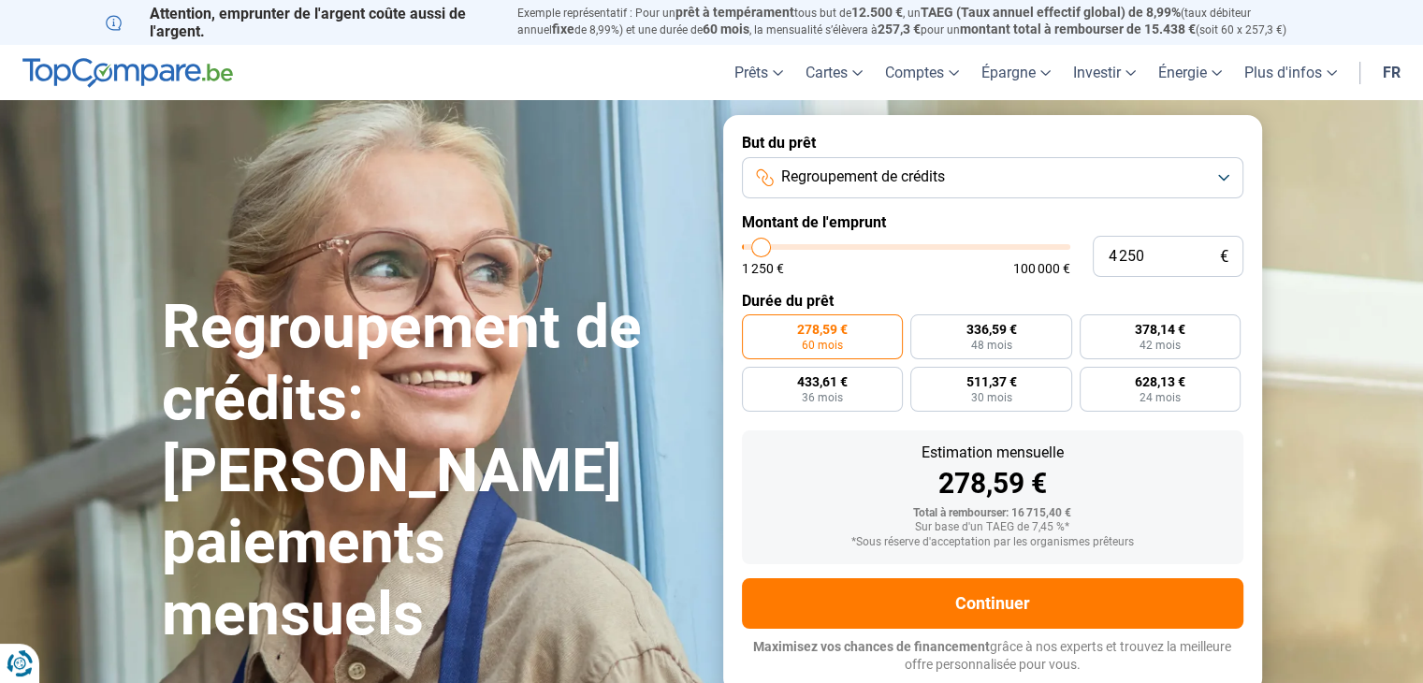
type input "4 750"
type input "4750"
type input "5 250"
type input "5250"
type input "6 000"
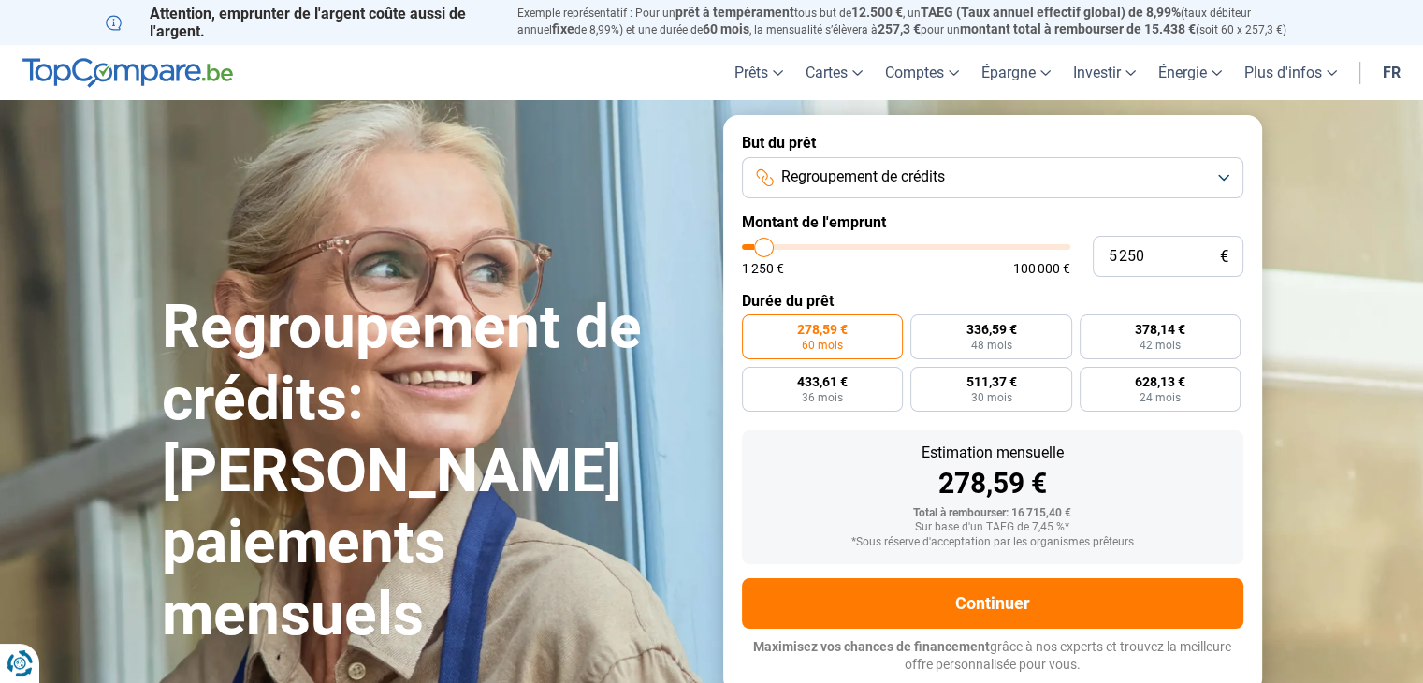
type input "6000"
type input "6 750"
drag, startPoint x: 790, startPoint y: 244, endPoint x: 769, endPoint y: 252, distance: 21.9
type input "6750"
click at [769, 250] on input "range" at bounding box center [906, 247] width 328 height 6
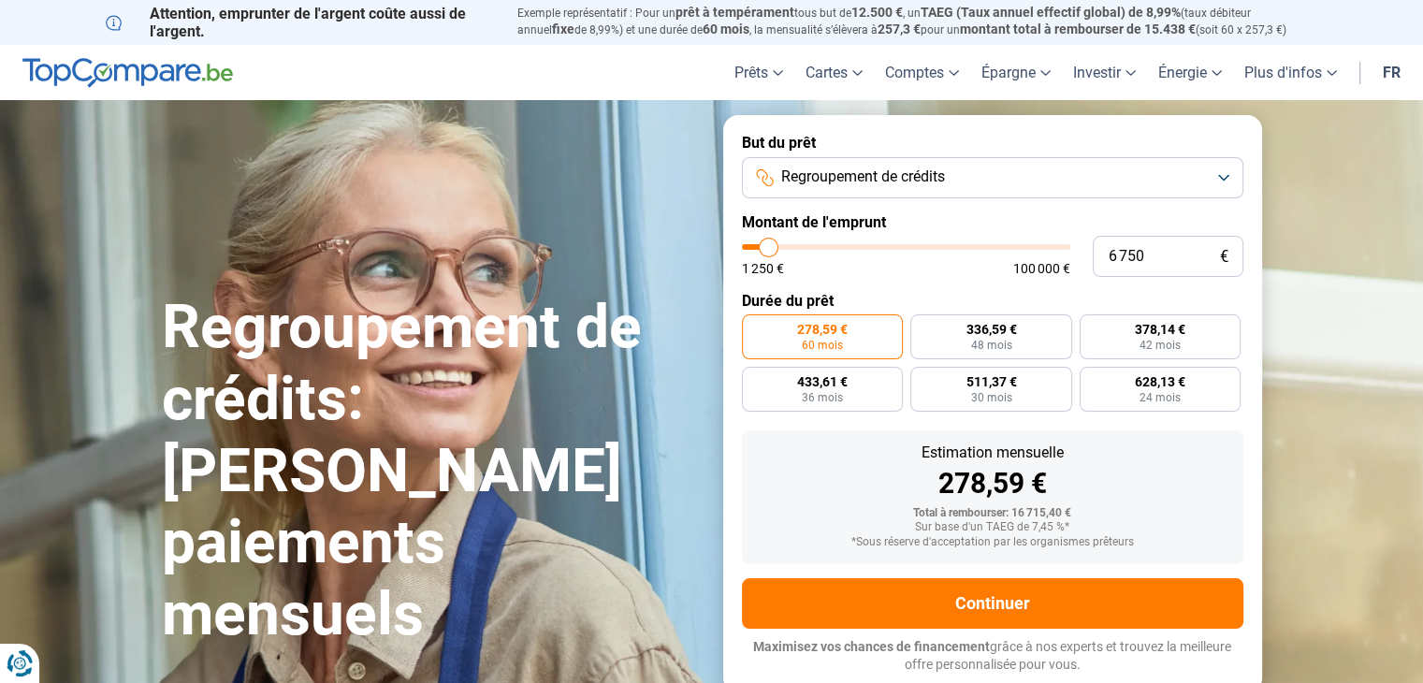
radio input "true"
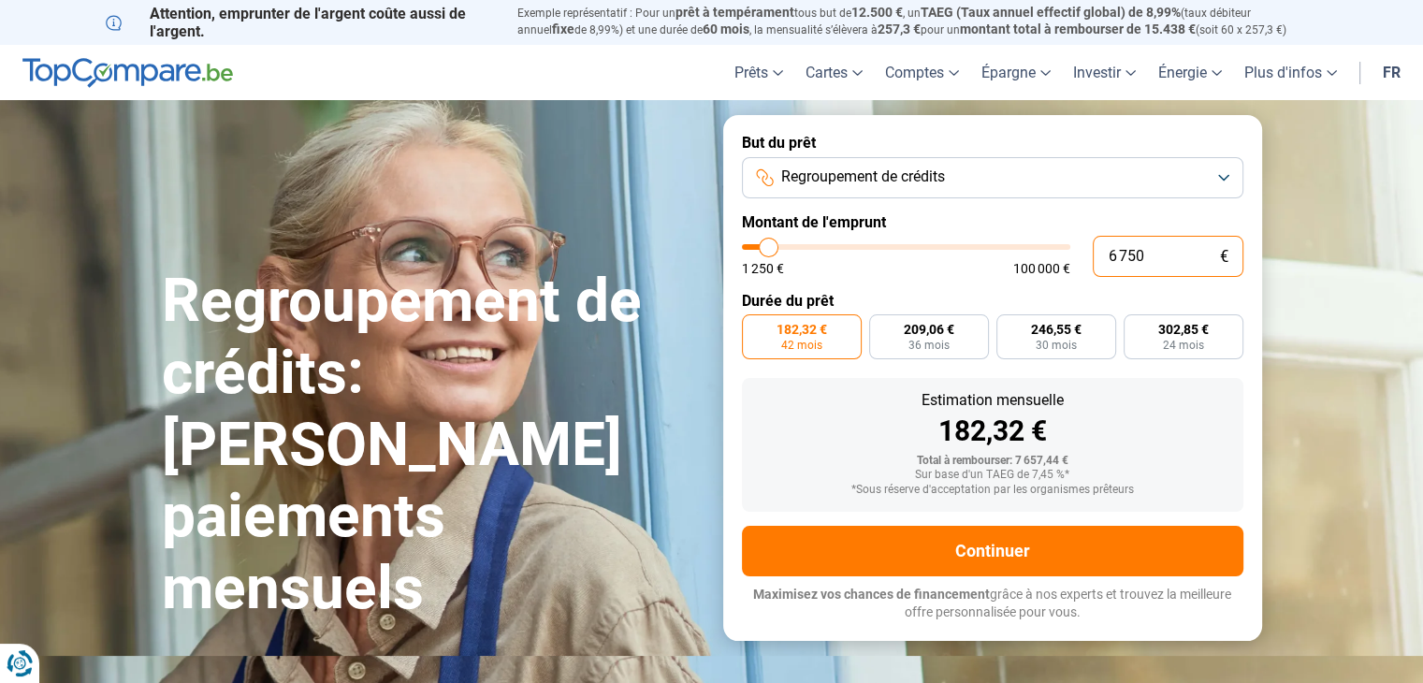
drag, startPoint x: 1150, startPoint y: 259, endPoint x: 1075, endPoint y: 259, distance: 74.8
click at [1075, 259] on div "6 750 € 1 250 € 100 000 €" at bounding box center [992, 256] width 501 height 41
type input "1"
type input "1250"
type input "10"
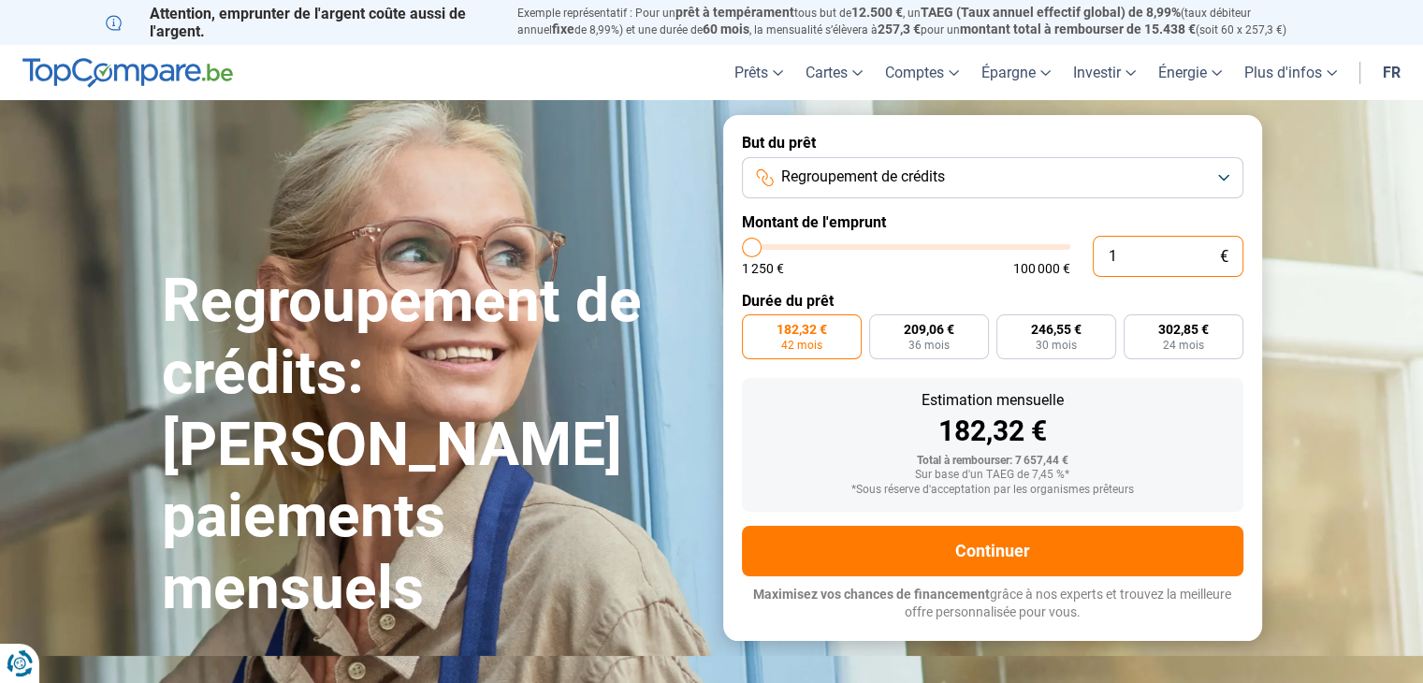
type input "1250"
type input "100"
type input "1250"
type input "1 000"
type input "1250"
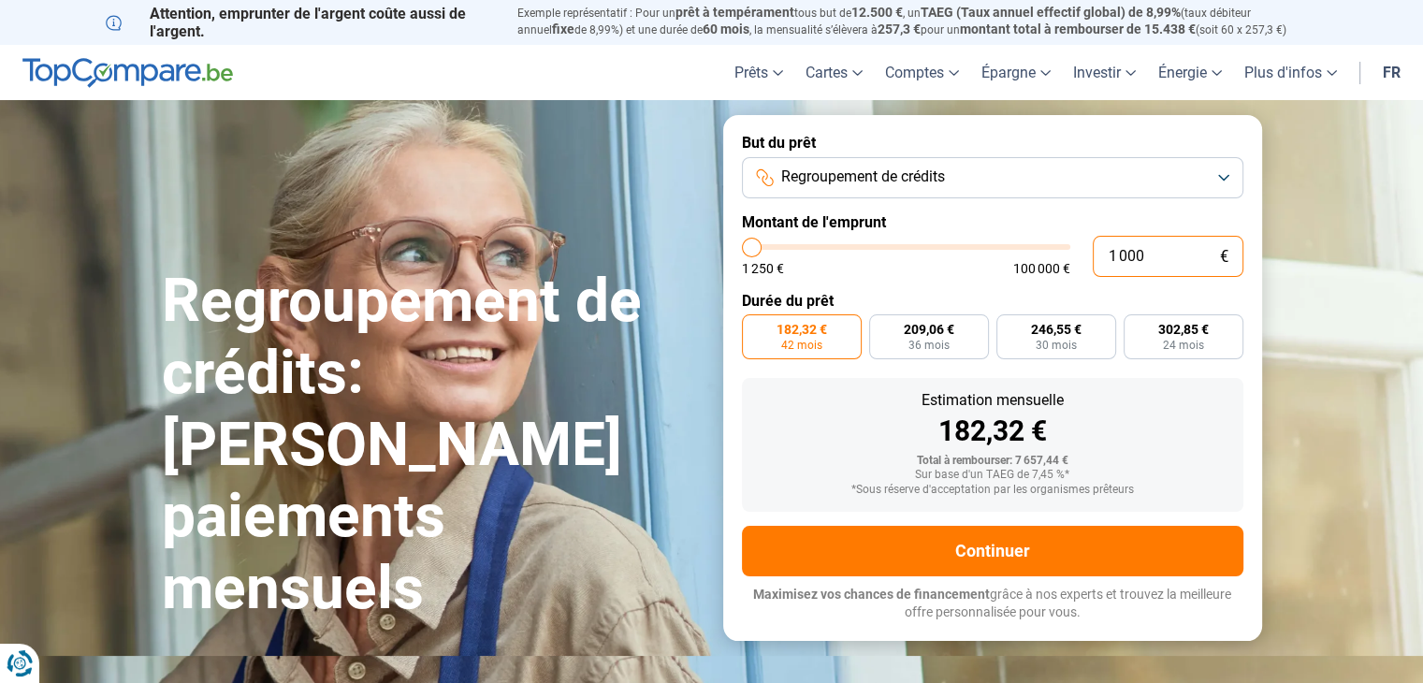
type input "10 000"
type input "10000"
radio input "false"
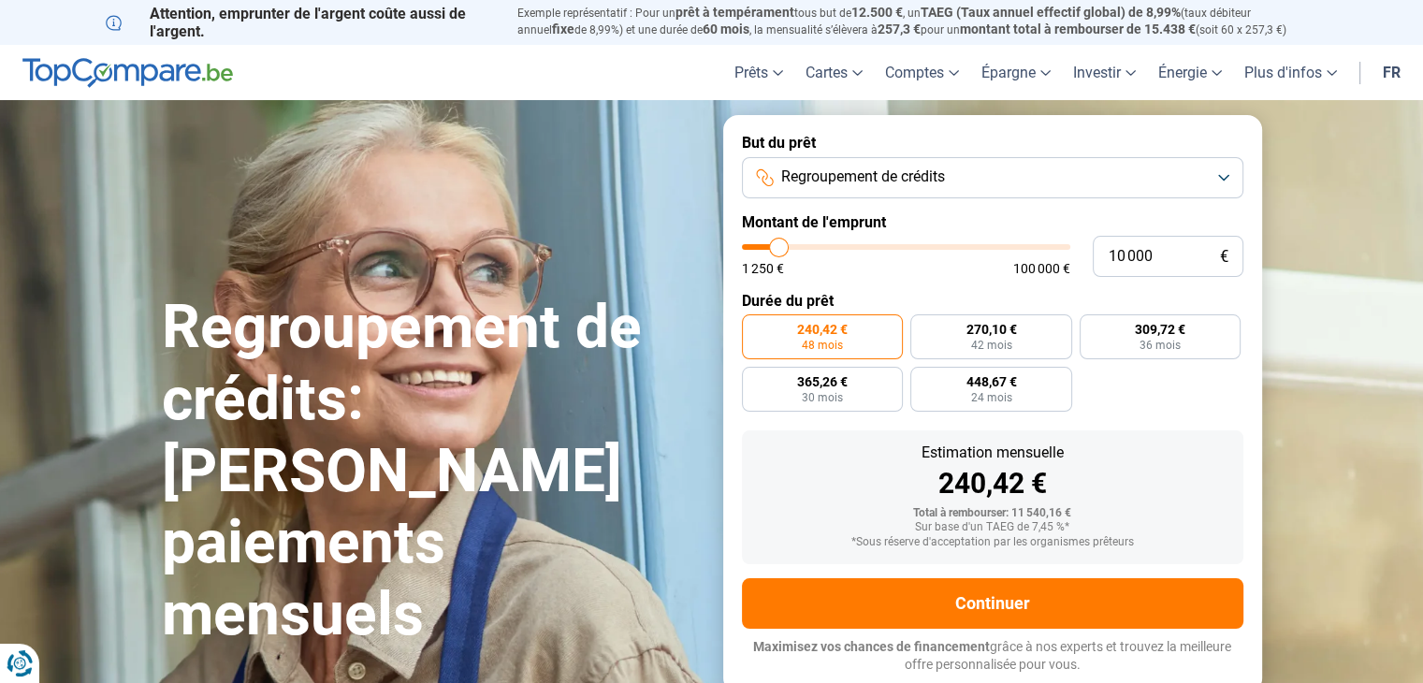
click at [1137, 396] on div "240,42 € 48 mois 270,10 € 42 mois 309,72 € 36 mois 365,26 € 30 mois 448,67 € 24…" at bounding box center [992, 362] width 501 height 97
drag, startPoint x: 1163, startPoint y: 259, endPoint x: 1085, endPoint y: 261, distance: 77.7
click at [1085, 261] on div "10 000 € 1 250 € 100 000 €" at bounding box center [992, 256] width 501 height 41
type input "5"
type input "1250"
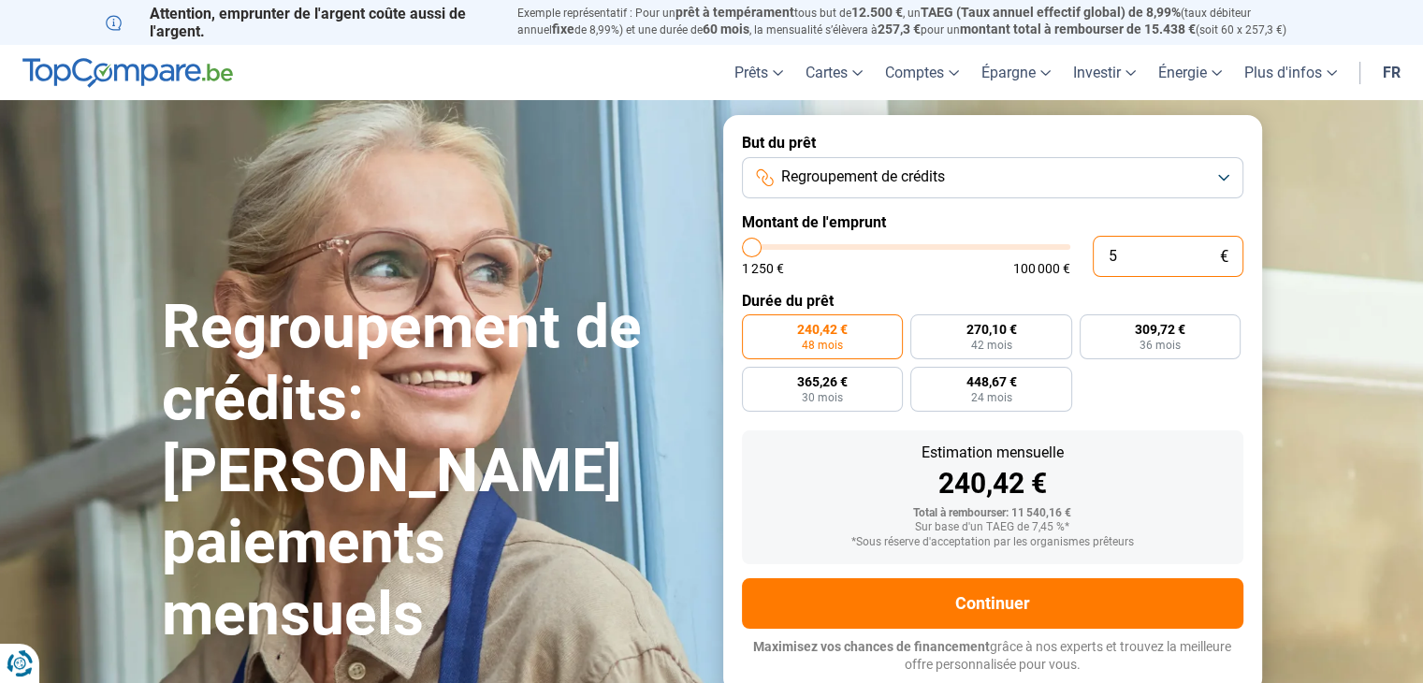
type input "50"
type input "1250"
type input "500"
type input "1250"
type input "5 000"
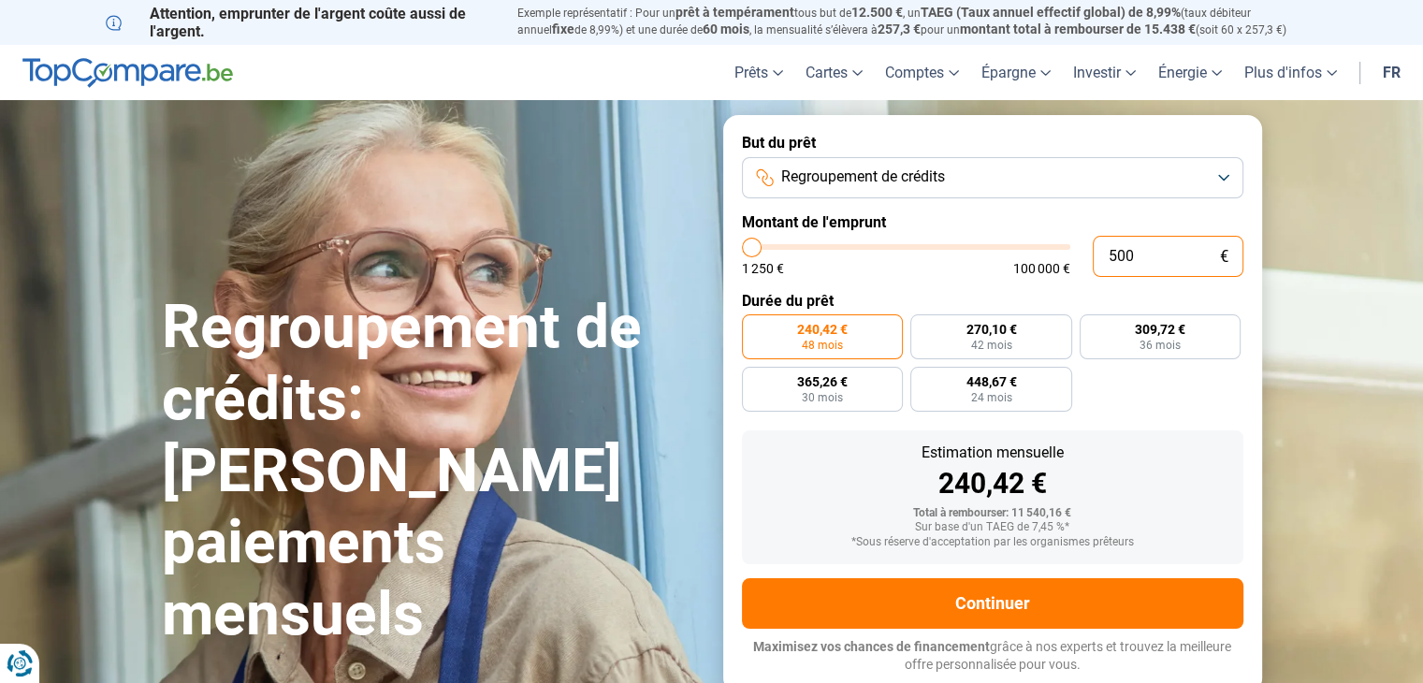
type input "5000"
radio input "true"
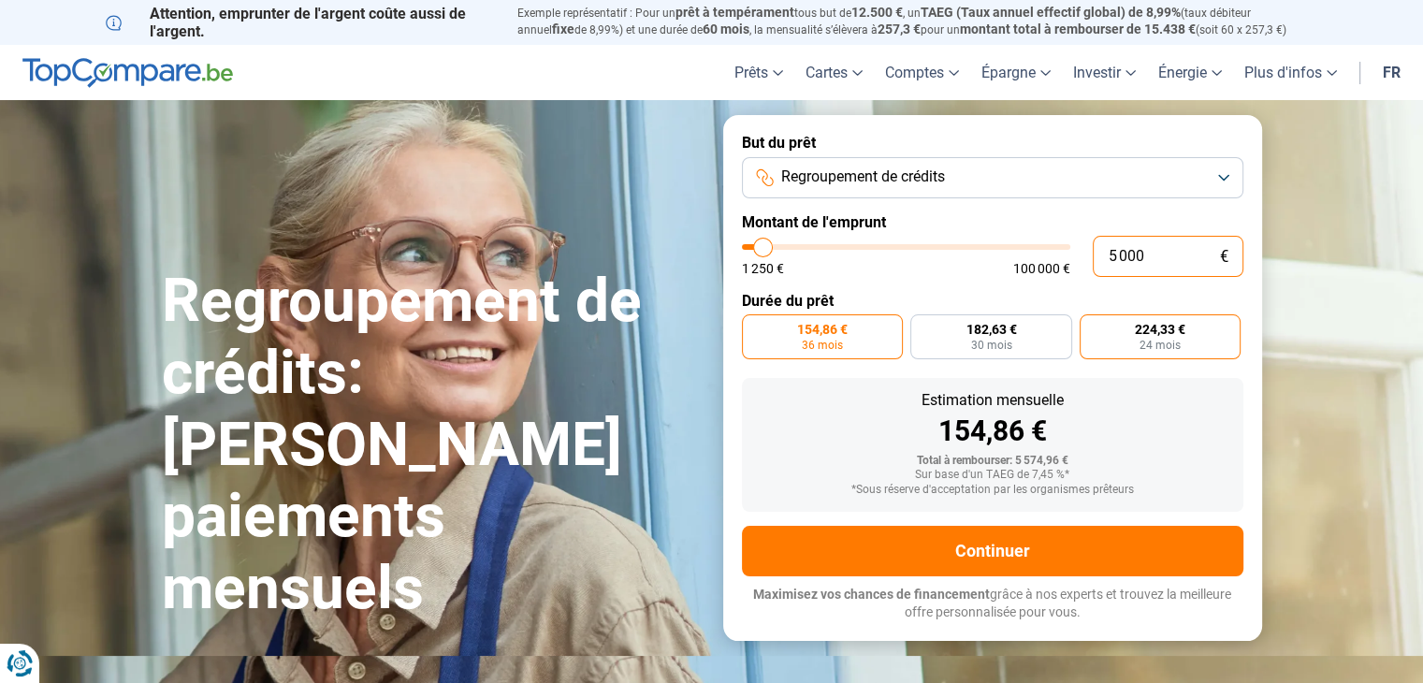
type input "5 000"
click at [1147, 354] on label "224,33 € 24 mois" at bounding box center [1160, 336] width 162 height 45
click at [1092, 326] on input "224,33 € 24 mois" at bounding box center [1085, 320] width 12 height 12
radio input "true"
click at [836, 334] on span "154,86 €" at bounding box center [822, 329] width 51 height 13
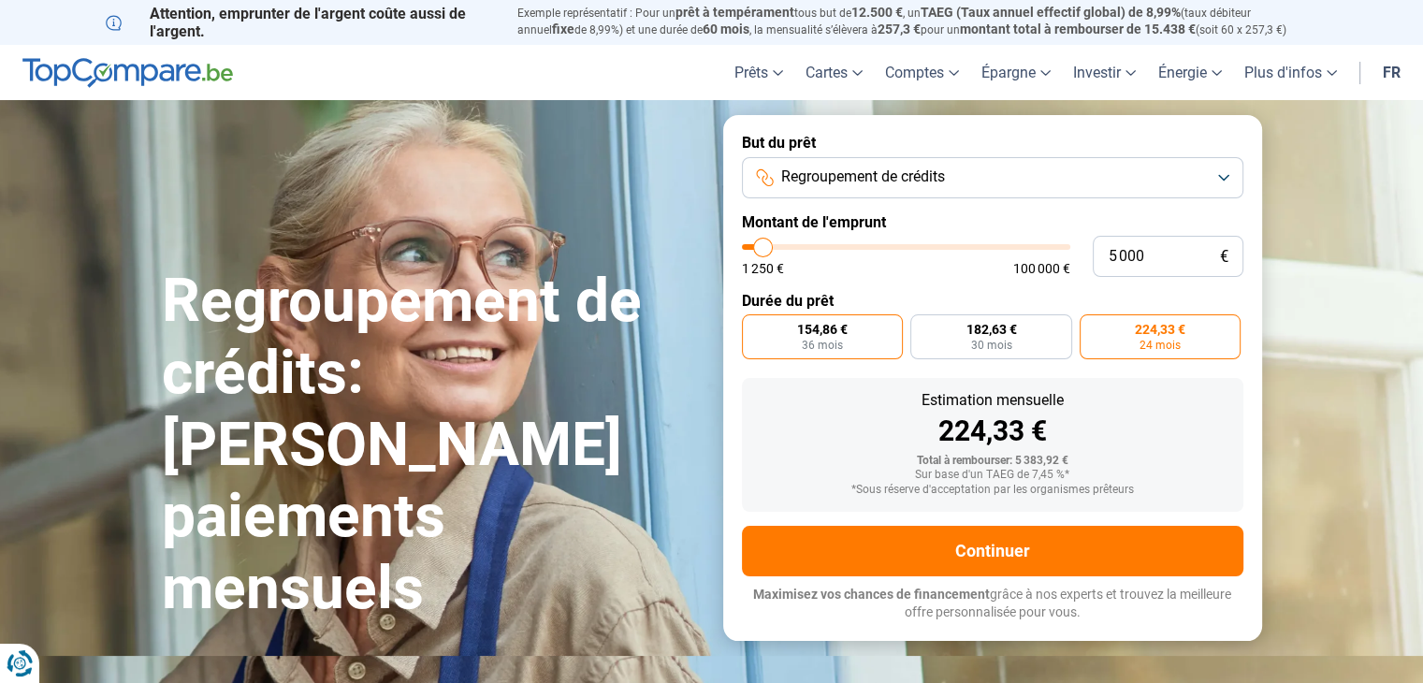
click at [754, 326] on input "154,86 € 36 mois" at bounding box center [748, 320] width 12 height 12
radio input "true"
